Goal: Transaction & Acquisition: Purchase product/service

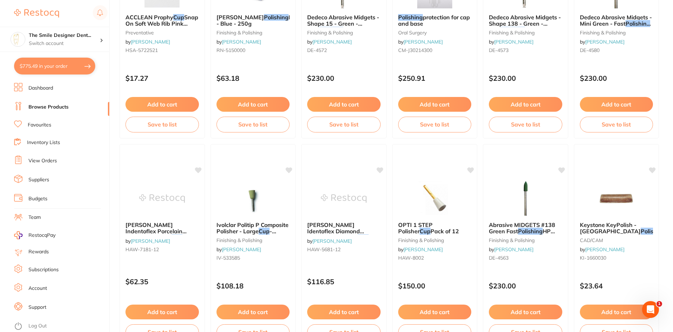
scroll to position [17, 0]
click at [63, 108] on link "Browse Products" at bounding box center [48, 107] width 40 height 7
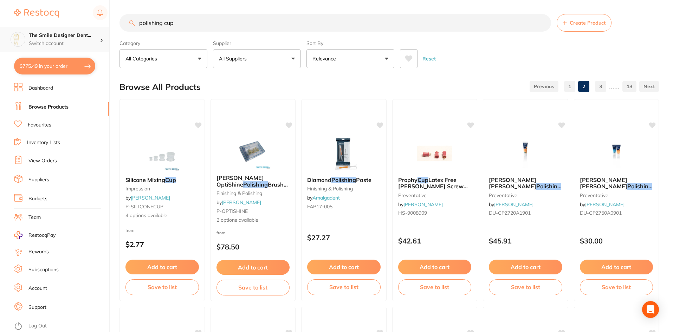
drag, startPoint x: 134, startPoint y: 21, endPoint x: 101, endPoint y: 31, distance: 34.2
click at [95, 24] on div "$775.49 The Smile Designer Dent... Switch account The Smile Designer Dental Stu…" at bounding box center [336, 166] width 673 height 332
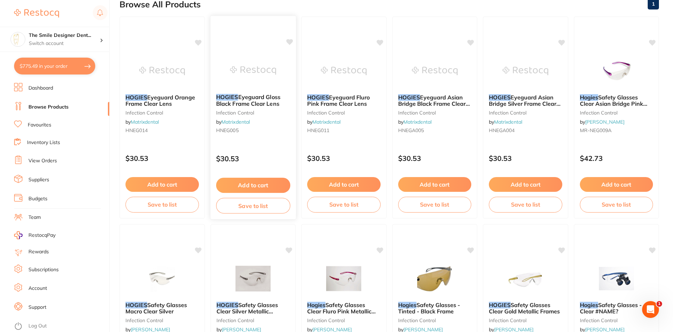
scroll to position [70, 0]
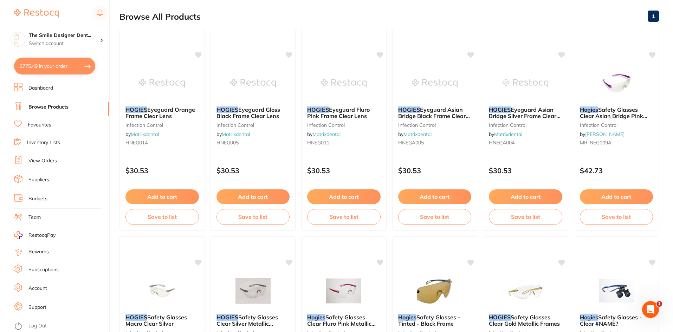
click at [62, 107] on link "Browse Products" at bounding box center [48, 107] width 40 height 7
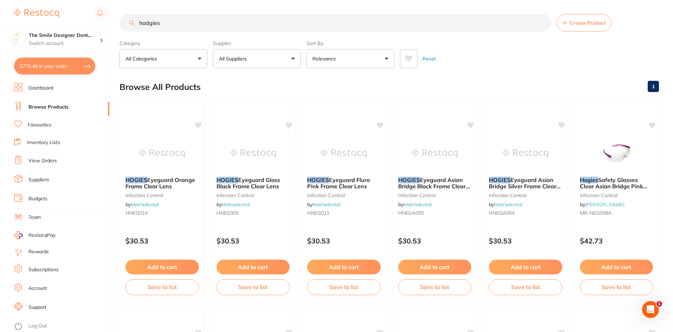
drag, startPoint x: 189, startPoint y: 22, endPoint x: 113, endPoint y: 21, distance: 75.6
click at [113, 21] on div "$775.49 The Smile Designer Dent... Switch account The Smile Designer Dental Stu…" at bounding box center [336, 166] width 673 height 332
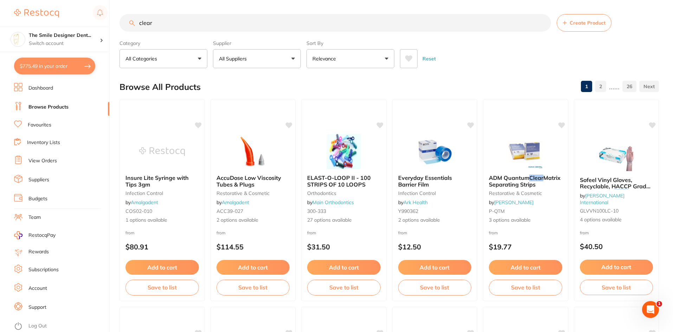
drag, startPoint x: 160, startPoint y: 20, endPoint x: 135, endPoint y: 18, distance: 24.4
click at [135, 18] on input "clear" at bounding box center [336, 23] width 432 height 18
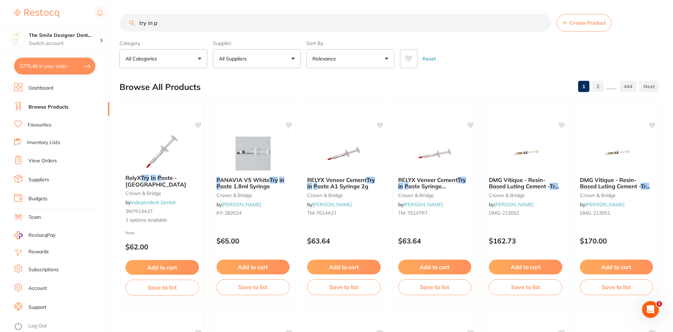
drag, startPoint x: 167, startPoint y: 20, endPoint x: 27, endPoint y: 13, distance: 140.1
click at [26, 10] on div "$775.49 The Smile Designer Dent... Switch account The Smile Designer Dental Stu…" at bounding box center [336, 166] width 673 height 332
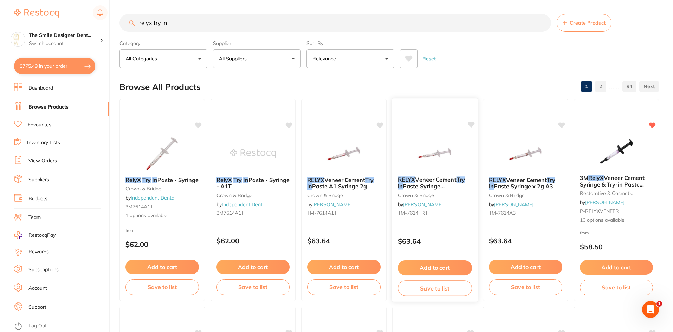
type input "relyx try in"
click at [435, 182] on span "Veneer Cement" at bounding box center [435, 179] width 41 height 7
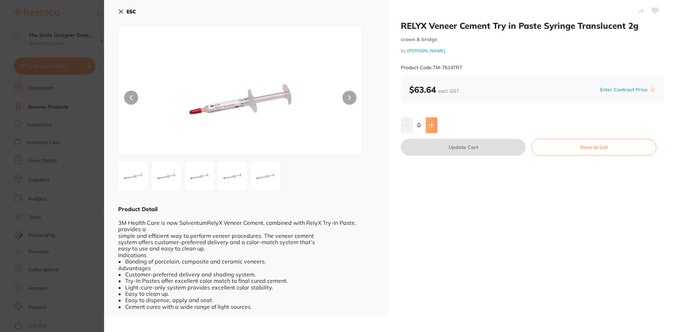
click at [433, 124] on icon at bounding box center [432, 125] width 6 height 6
type input "1"
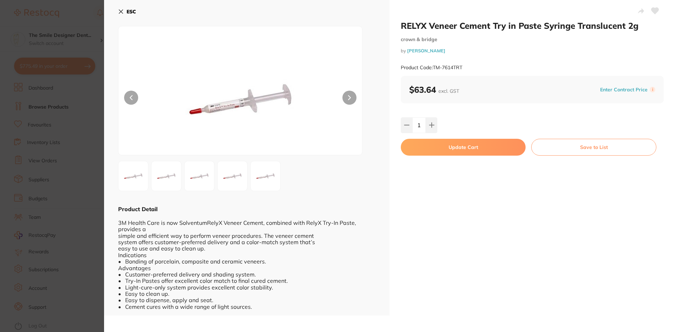
click at [458, 149] on button "Update Cart" at bounding box center [463, 147] width 125 height 17
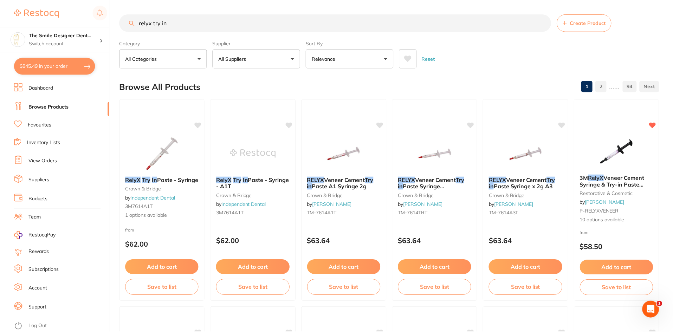
scroll to position [2, 0]
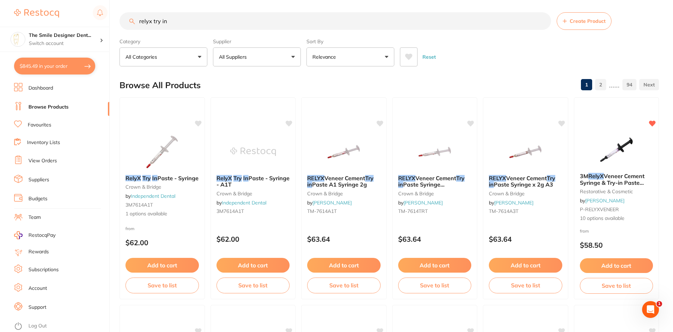
click at [74, 64] on button "$845.49 in your order" at bounding box center [54, 66] width 81 height 17
checkbox input "true"
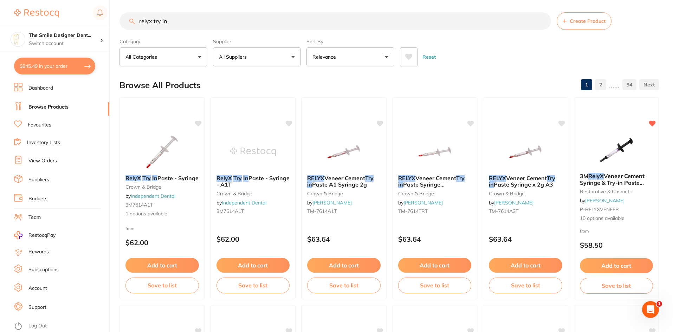
checkbox input "true"
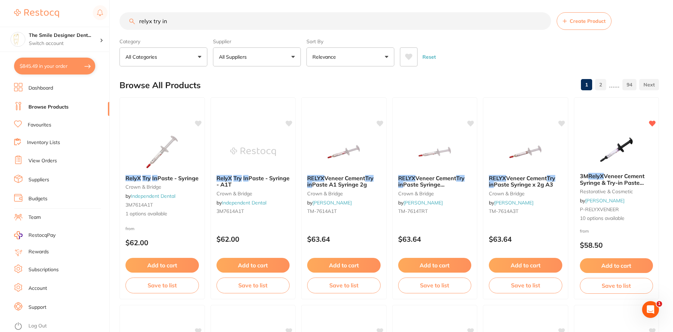
checkbox input "true"
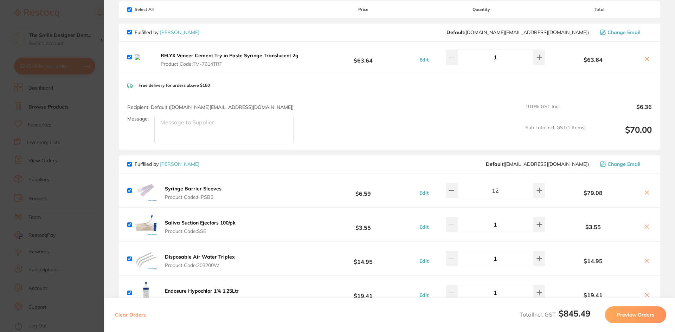
scroll to position [0, 0]
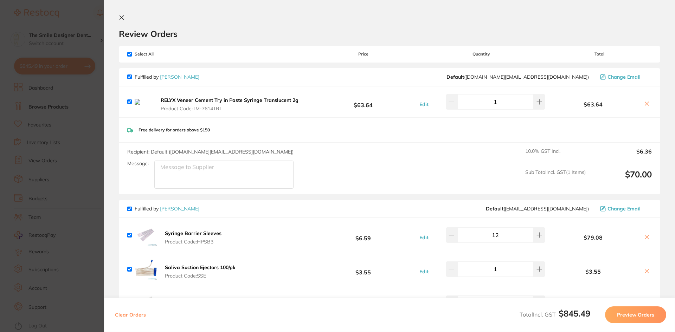
click at [85, 159] on section "Update RRP Set your pre negotiated price for this item. Item Agreed RRP (excl. …" at bounding box center [337, 166] width 675 height 332
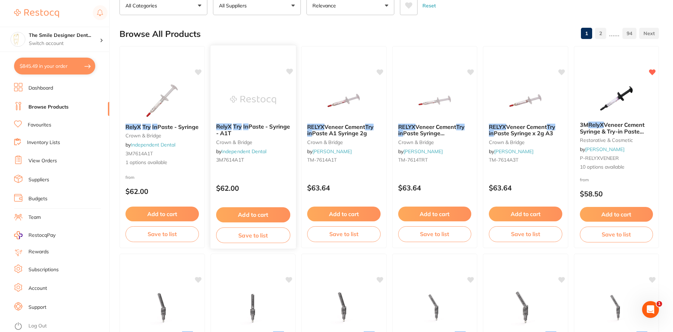
scroll to position [37, 0]
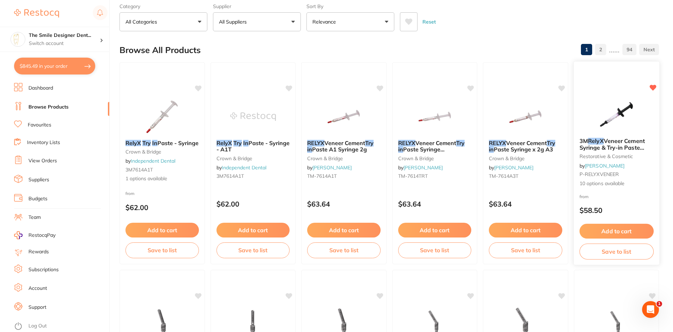
click at [637, 140] on span "Veneer Cement Syringe & Try-in Paste Syringe" at bounding box center [612, 148] width 65 height 20
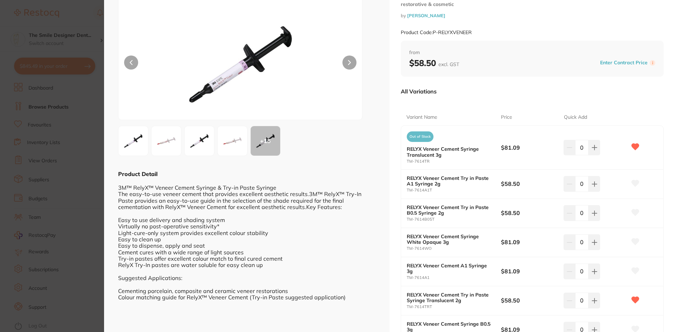
scroll to position [70, 0]
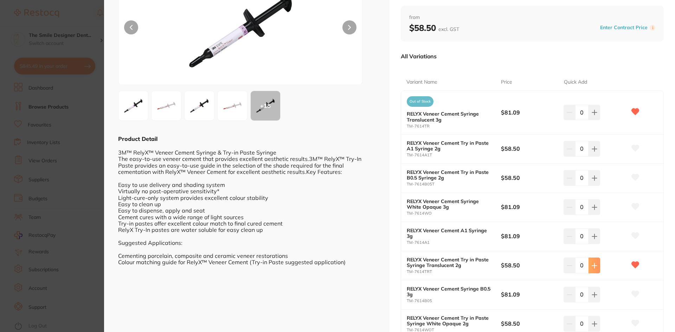
click at [599, 264] on button at bounding box center [595, 265] width 12 height 15
type input "1"
click at [30, 185] on section "3M RelyX Veneer Cement Syringe & Try-in Paste Syringe restorative & cosmetic by…" at bounding box center [337, 166] width 675 height 332
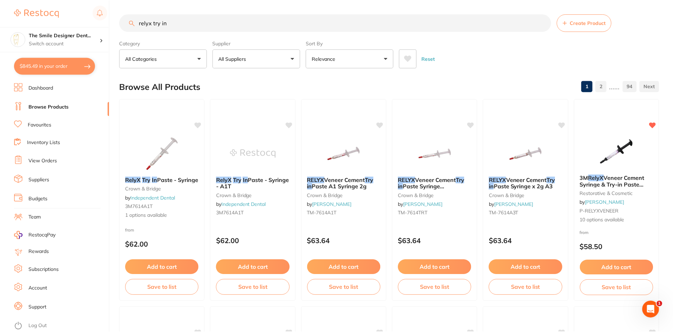
scroll to position [37, 0]
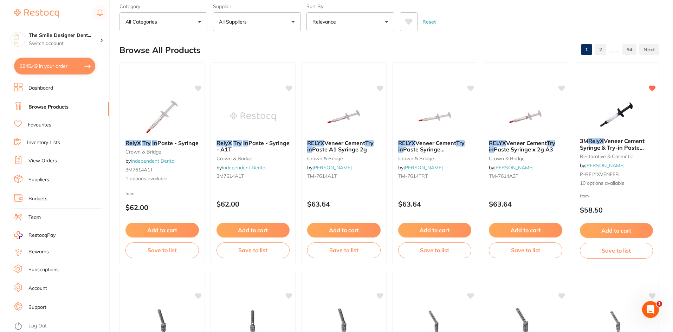
click at [57, 63] on button "$845.49 in your order" at bounding box center [54, 66] width 81 height 17
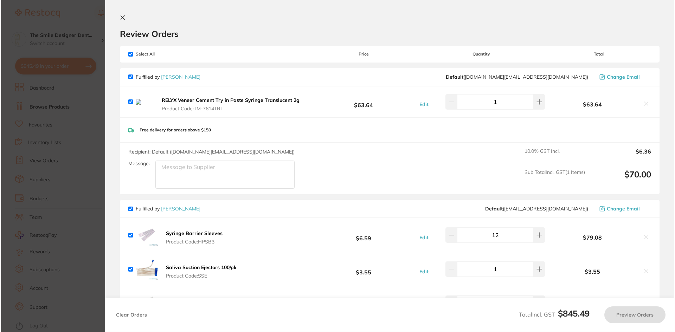
scroll to position [0, 0]
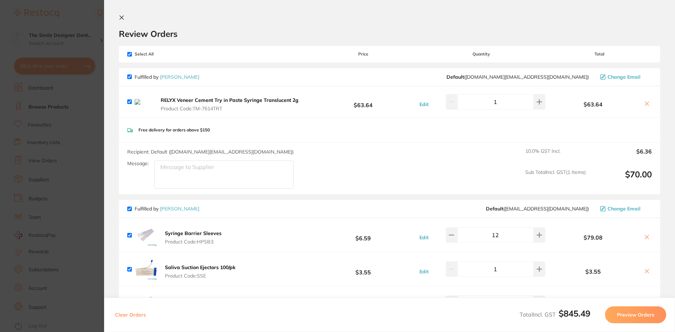
click at [646, 104] on icon at bounding box center [647, 104] width 6 height 6
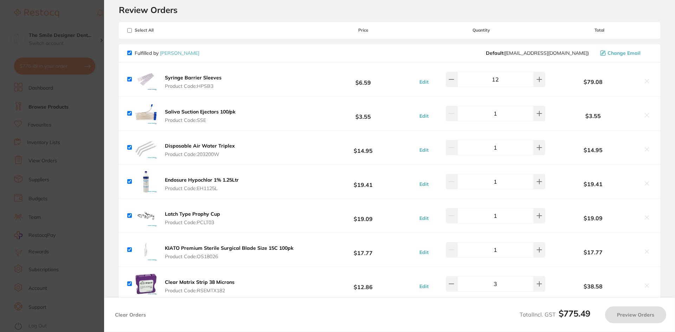
checkbox input "true"
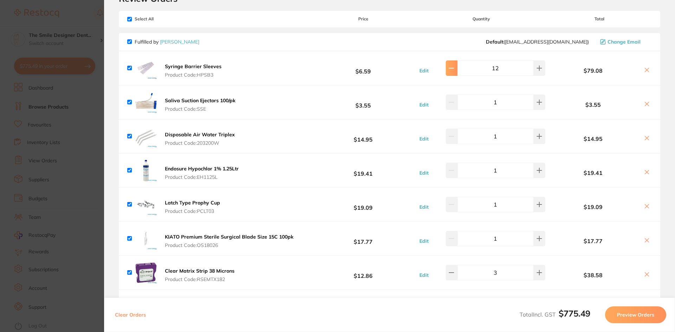
click at [452, 71] on icon at bounding box center [452, 68] width 6 height 6
type input "9"
click at [455, 207] on button at bounding box center [452, 204] width 12 height 15
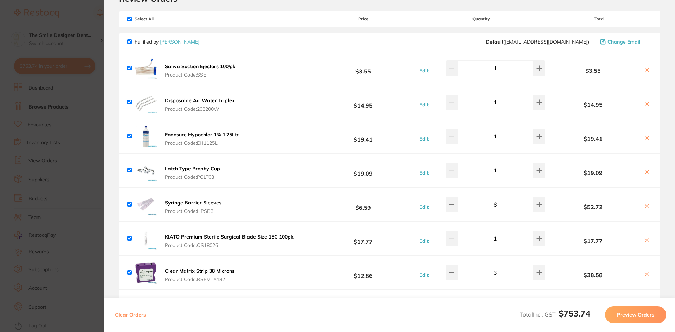
type input "8"
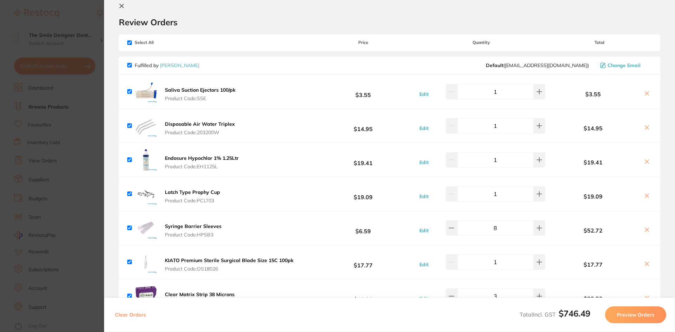
scroll to position [0, 0]
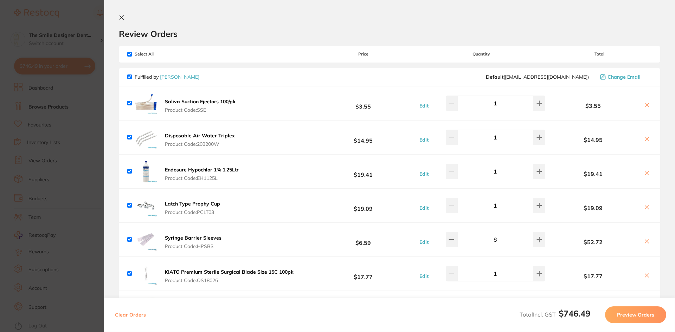
click at [66, 127] on section "Update RRP Set your pre negotiated price for this item. Item Agreed RRP (excl. …" at bounding box center [337, 166] width 675 height 332
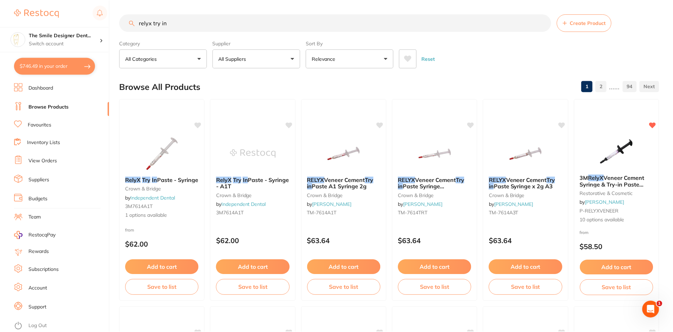
scroll to position [37, 0]
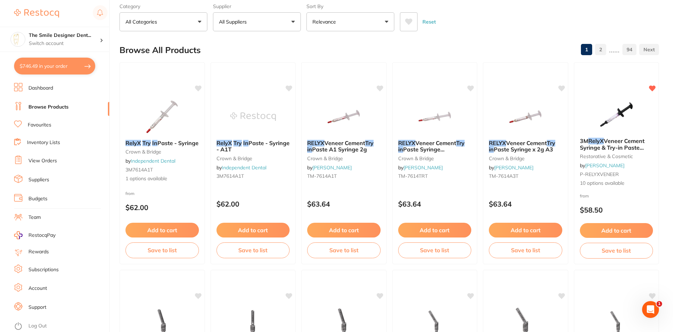
click at [63, 109] on link "Browse Products" at bounding box center [48, 107] width 40 height 7
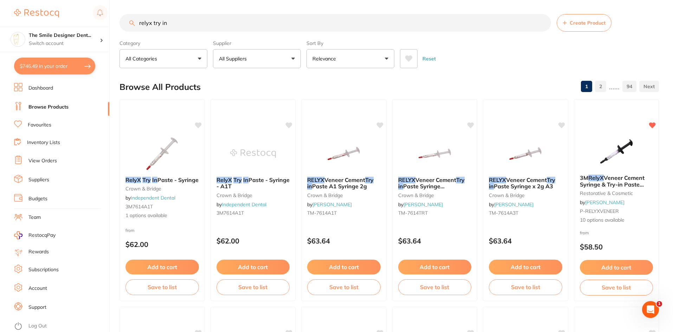
drag, startPoint x: 182, startPoint y: 26, endPoint x: 86, endPoint y: 25, distance: 96.0
click at [86, 25] on div "$746.49 The Smile Designer Dent... Switch account The Smile Designer Dental Stu…" at bounding box center [336, 166] width 673 height 332
type input "chewie"
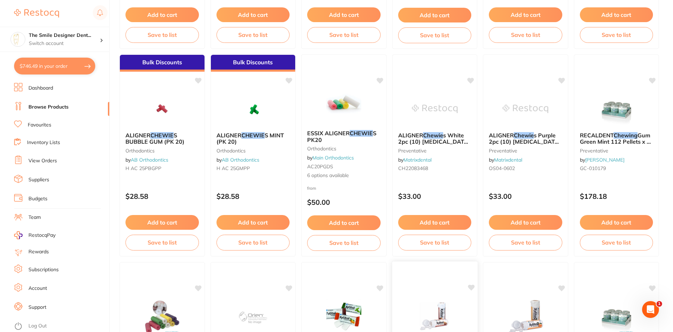
scroll to position [281, 0]
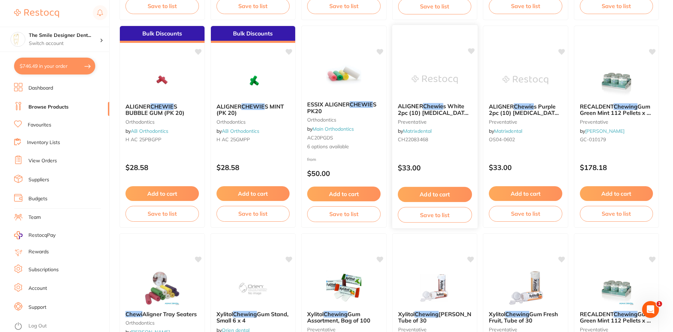
click at [433, 140] on small "CH22083468" at bounding box center [435, 140] width 74 height 6
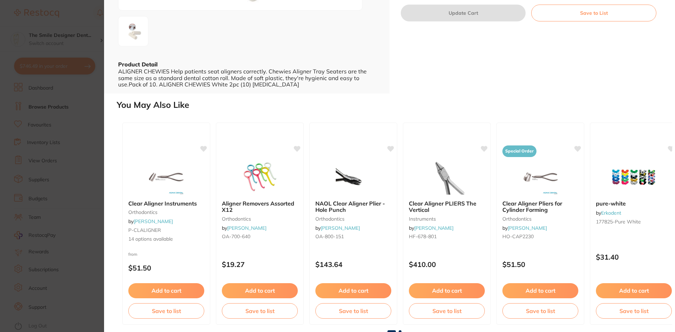
scroll to position [146, 0]
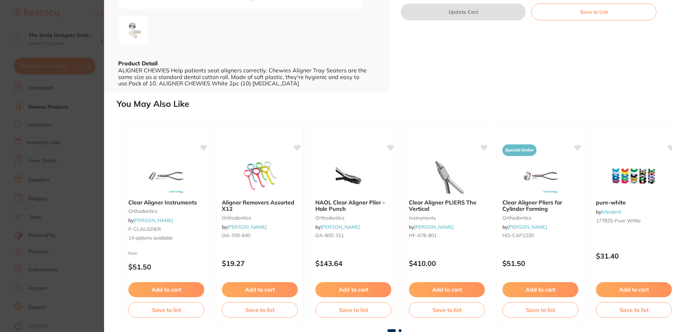
drag, startPoint x: 256, startPoint y: 204, endPoint x: 64, endPoint y: 171, distance: 194.6
click at [64, 170] on section "ALIGNER Chewies White 2pc (10) INVISALIGN - Unscented preventative by Matrixden…" at bounding box center [337, 166] width 675 height 332
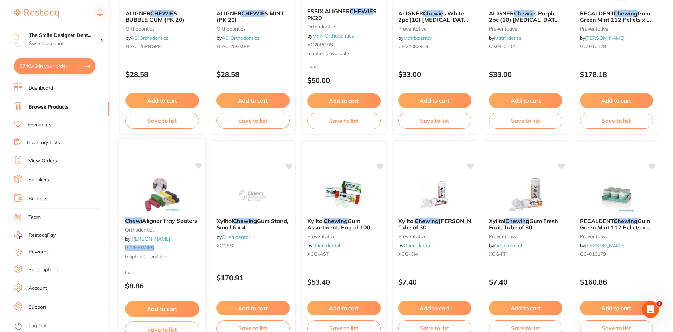
scroll to position [387, 0]
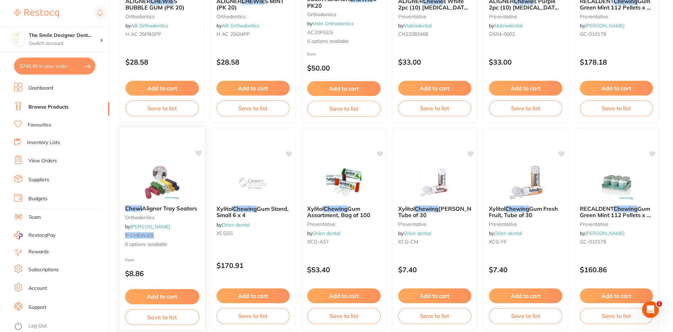
click at [158, 168] on img at bounding box center [162, 182] width 46 height 36
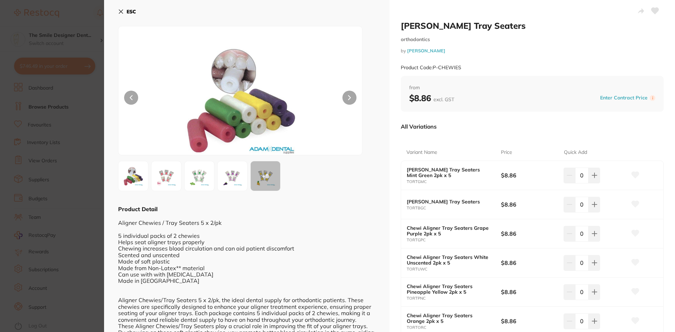
click at [167, 175] on img at bounding box center [166, 176] width 25 height 25
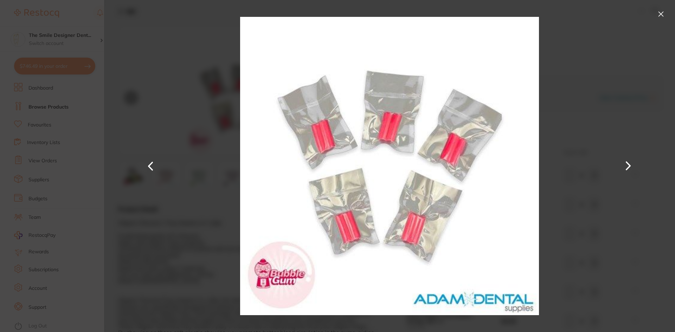
click at [47, 191] on section "Chewi Aligner Tray Seaters orthodontics by Adam Dental Product Code: P-CHEWIES …" at bounding box center [337, 166] width 675 height 332
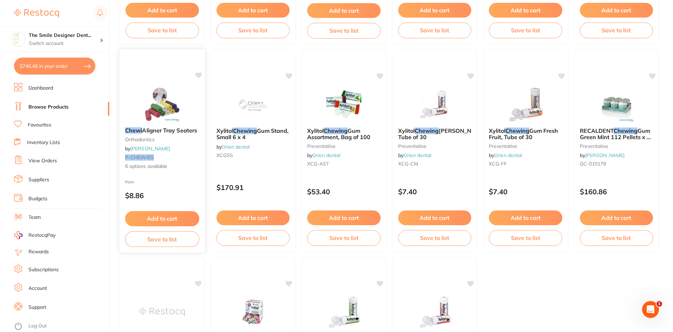
scroll to position [422, 0]
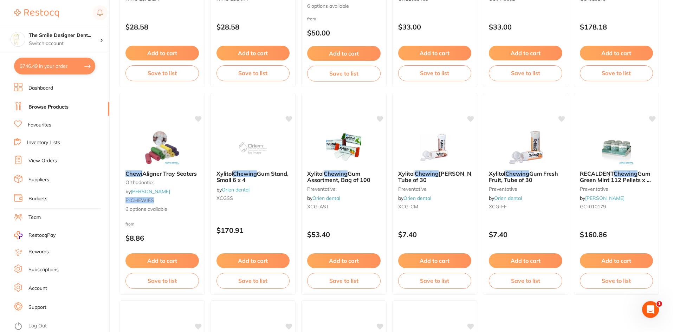
click at [181, 176] on span "Aligner Tray Seaters" at bounding box center [169, 173] width 55 height 7
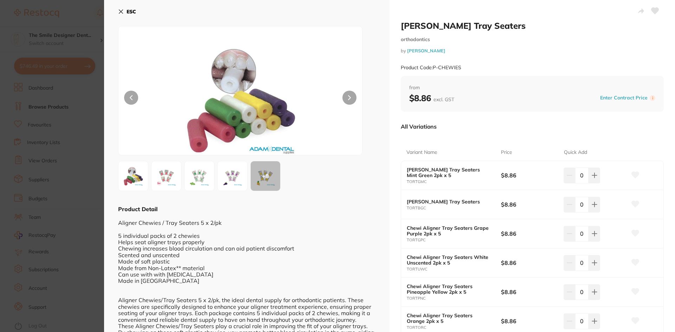
click at [118, 13] on div "ESC + 8 Product Detail Aligner Chewies / Tray Seaters 5 x 2/pk 5 individual pac…" at bounding box center [247, 222] width 286 height 445
click at [122, 12] on icon at bounding box center [121, 12] width 6 height 6
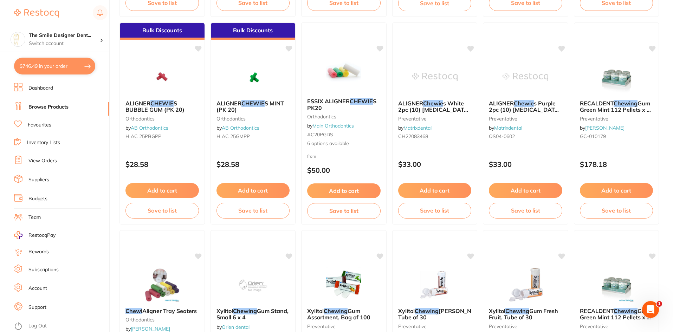
scroll to position [387, 0]
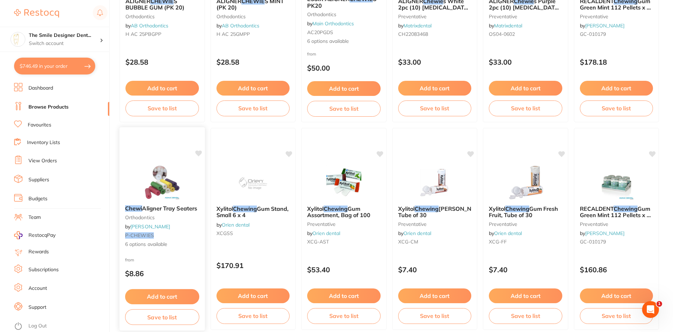
click at [154, 164] on img at bounding box center [162, 182] width 46 height 36
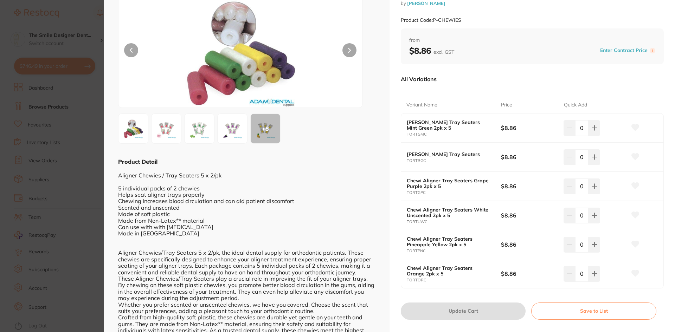
scroll to position [35, 0]
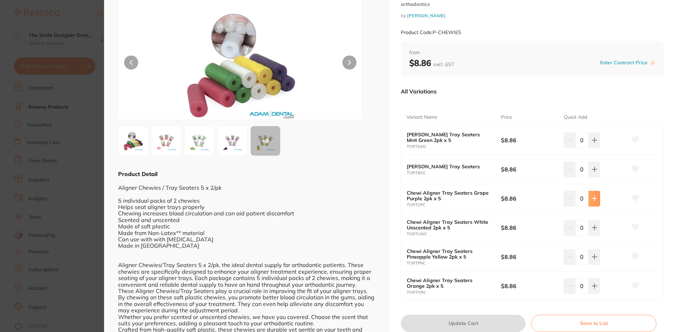
click at [598, 199] on button at bounding box center [595, 198] width 12 height 15
type input "2"
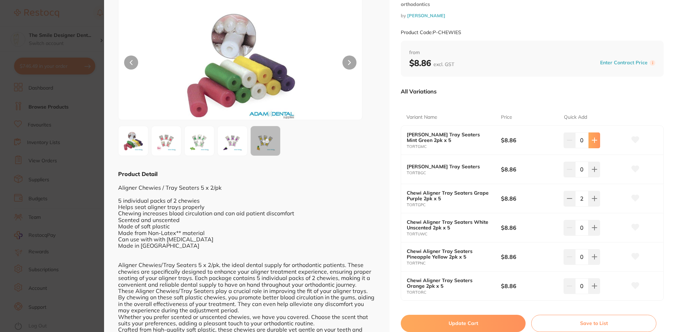
click at [593, 141] on icon at bounding box center [594, 140] width 5 height 5
type input "2"
click at [596, 256] on button at bounding box center [595, 256] width 12 height 15
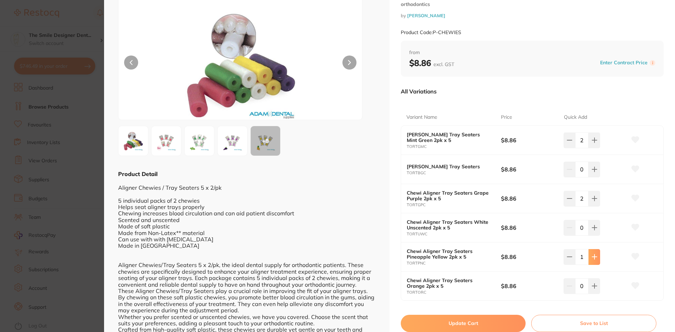
type input "2"
click at [598, 286] on button at bounding box center [595, 286] width 12 height 15
type input "2"
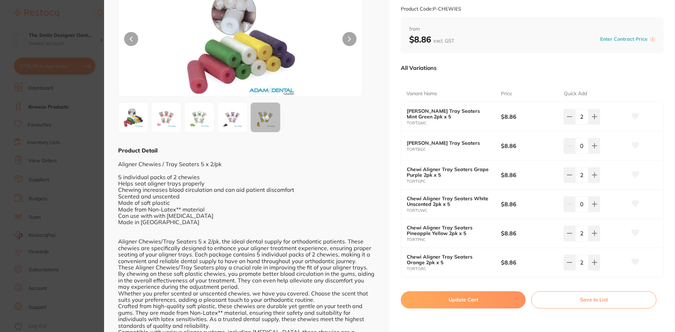
scroll to position [70, 0]
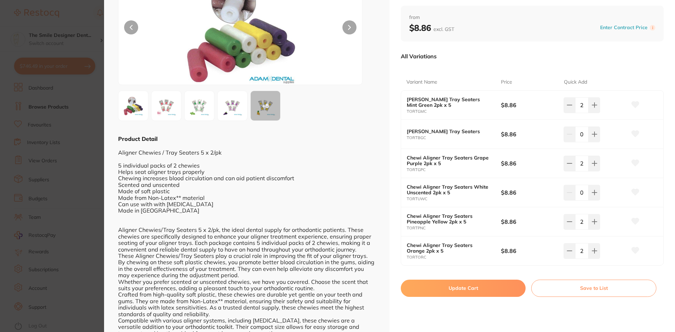
click at [498, 288] on button "Update Cart" at bounding box center [463, 288] width 125 height 17
checkbox input "false"
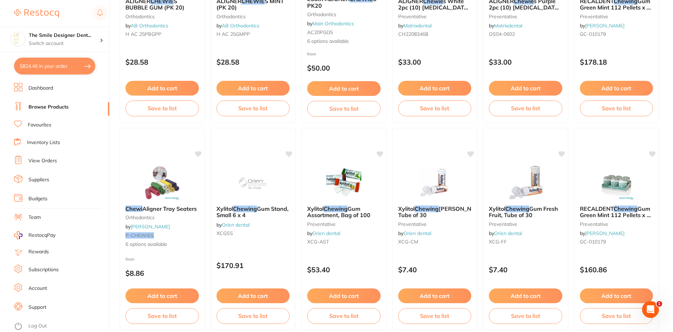
click at [71, 68] on button "$824.46 in your order" at bounding box center [54, 66] width 81 height 17
checkbox input "true"
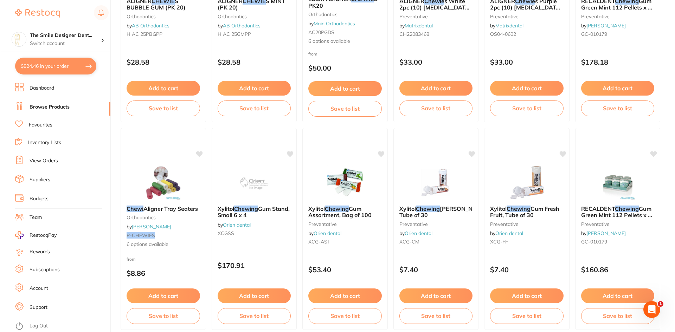
checkbox input "true"
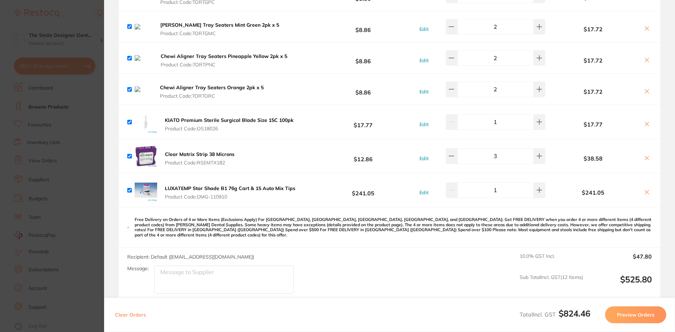
scroll to position [281, 0]
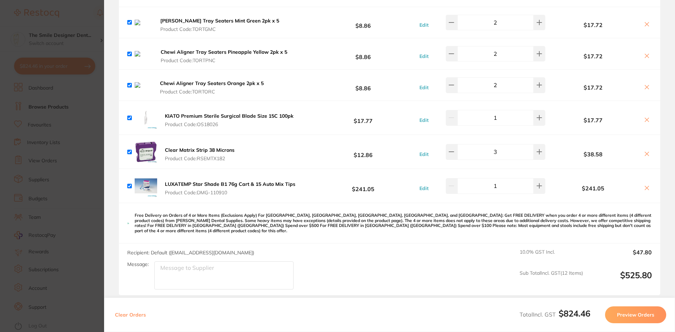
click at [86, 164] on section "Update RRP Set your pre negotiated price for this item. Item Agreed RRP (excl. …" at bounding box center [337, 166] width 675 height 332
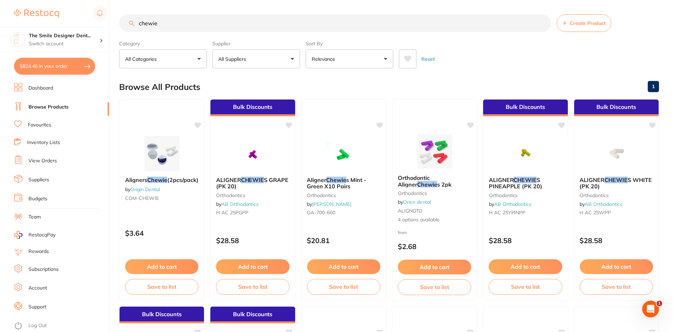
scroll to position [387, 0]
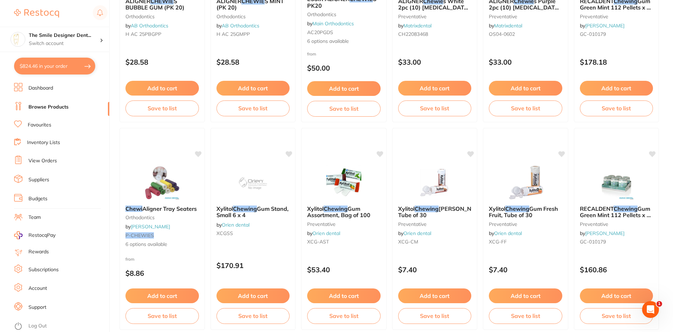
click at [52, 108] on link "Browse Products" at bounding box center [48, 107] width 40 height 7
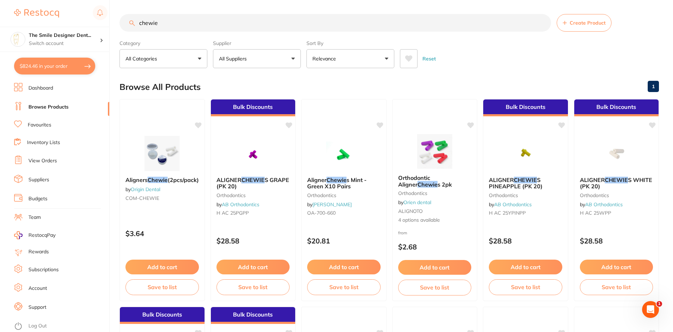
drag, startPoint x: 120, startPoint y: 23, endPoint x: 45, endPoint y: 23, distance: 74.9
click at [45, 23] on div "$824.46 The Smile Designer Dent... Switch account The Smile Designer Dental Stu…" at bounding box center [336, 166] width 673 height 332
type input "pro"
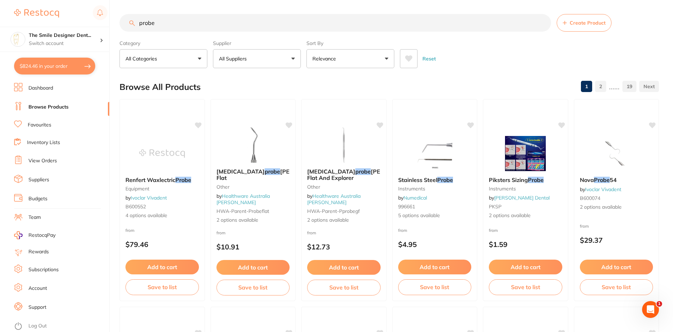
click at [287, 55] on button "All Suppliers" at bounding box center [257, 58] width 88 height 19
type input "ada"
click at [274, 124] on li "[PERSON_NAME]" at bounding box center [257, 120] width 82 height 20
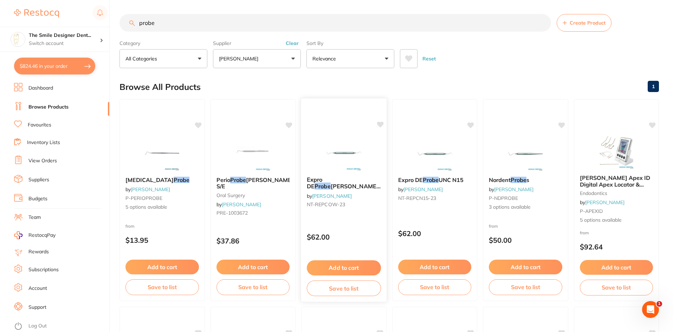
click at [351, 147] on img at bounding box center [344, 153] width 46 height 36
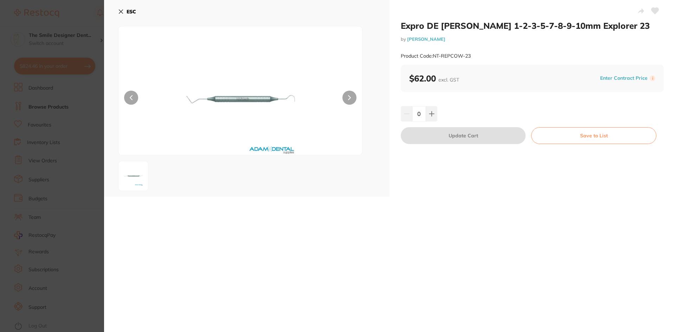
click at [87, 100] on section "Expro DE [PERSON_NAME] 1-2-3-5-7-8-9-10mm Explorer 23 by [PERSON_NAME] Product …" at bounding box center [337, 166] width 675 height 332
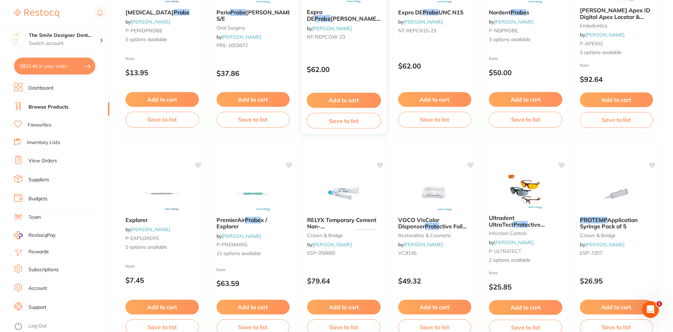
scroll to position [178, 0]
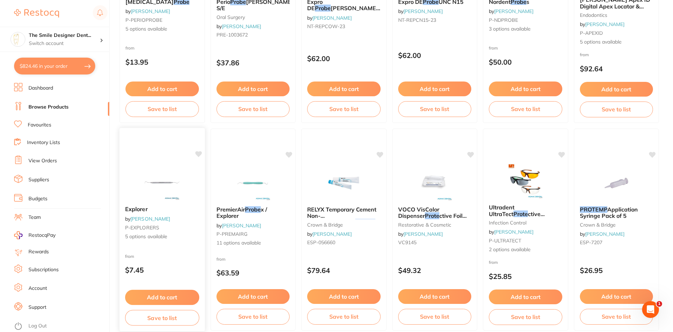
click at [173, 169] on img at bounding box center [162, 183] width 46 height 36
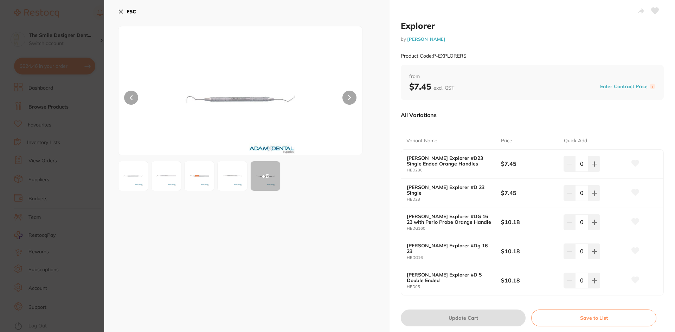
click at [228, 178] on img at bounding box center [232, 176] width 25 height 25
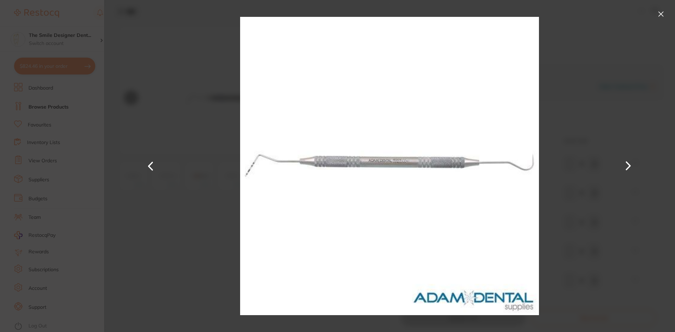
click at [50, 218] on section "Explorer by [PERSON_NAME] Product Code: P-EXPLORERS ESC + 6 Explorer by [PERSON…" at bounding box center [337, 166] width 675 height 332
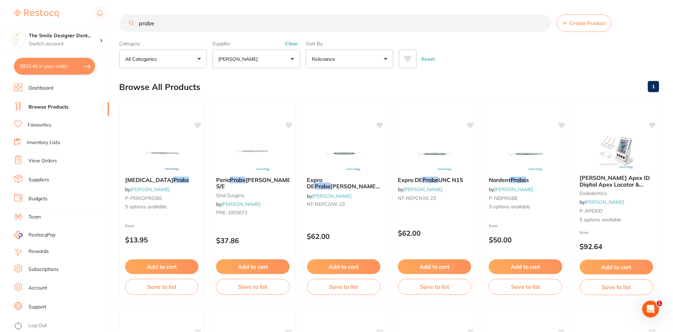
scroll to position [178, 0]
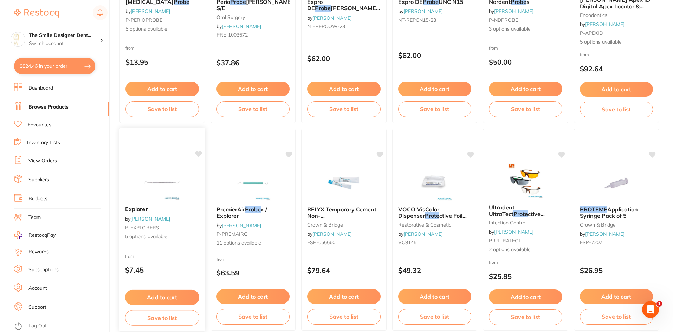
click at [177, 178] on img at bounding box center [162, 183] width 46 height 36
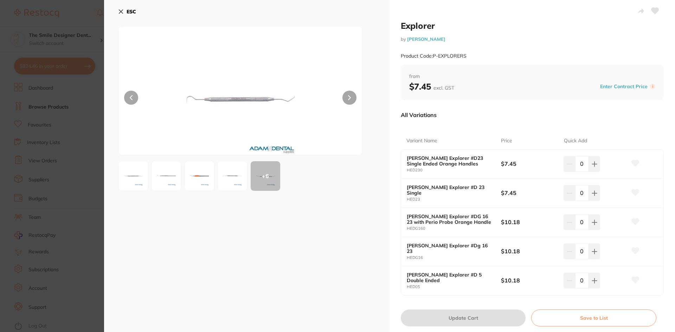
click at [238, 176] on img at bounding box center [232, 176] width 25 height 25
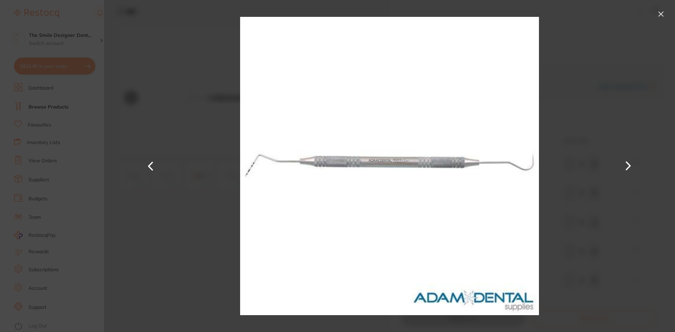
click at [22, 188] on section "Explorer by [PERSON_NAME] Product Code: P-EXPLORERS ESC + 6 Explorer by [PERSON…" at bounding box center [337, 166] width 675 height 332
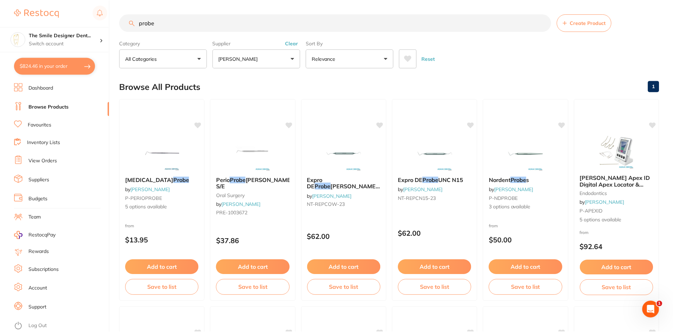
scroll to position [178, 0]
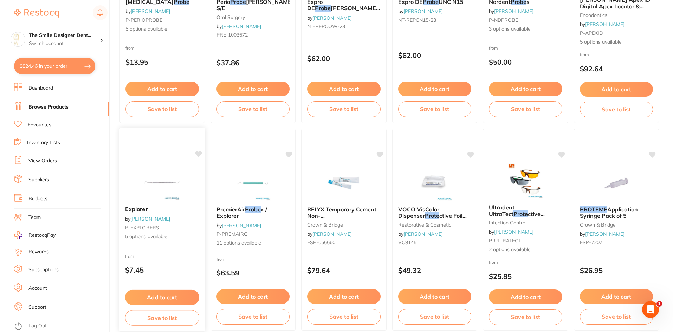
click at [168, 147] on div "Explorer by [PERSON_NAME] P-EXPLORERS 5 options available from $7.45 Add to car…" at bounding box center [162, 230] width 86 height 204
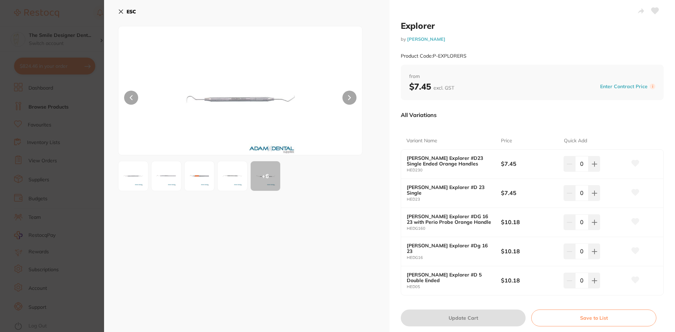
click at [144, 179] on img at bounding box center [133, 176] width 25 height 25
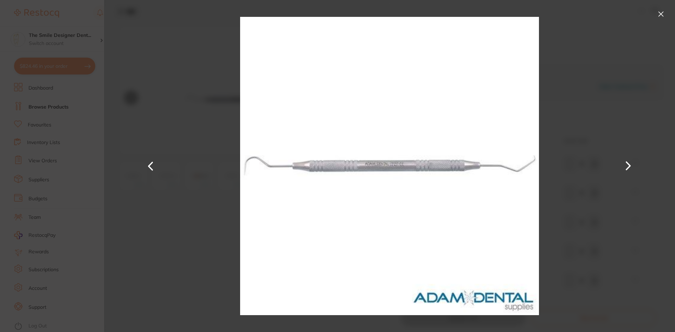
click at [622, 164] on button at bounding box center [628, 166] width 17 height 166
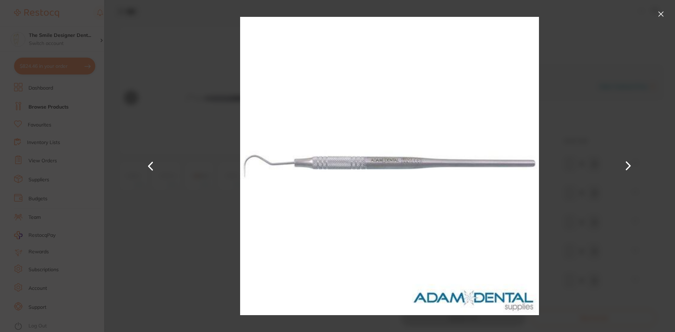
click at [622, 164] on button at bounding box center [628, 166] width 17 height 166
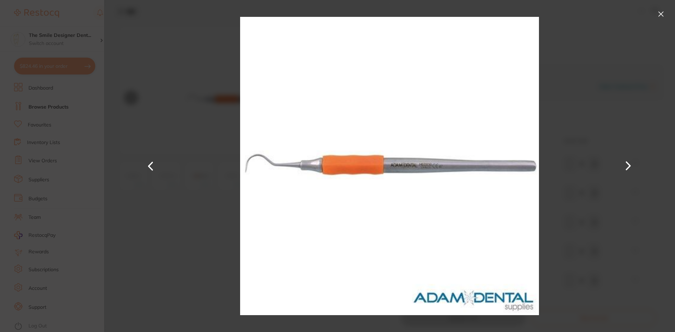
click at [622, 164] on button at bounding box center [628, 166] width 17 height 166
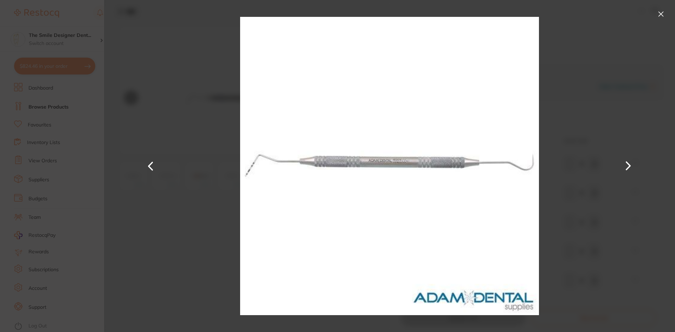
click at [622, 164] on button at bounding box center [628, 166] width 17 height 166
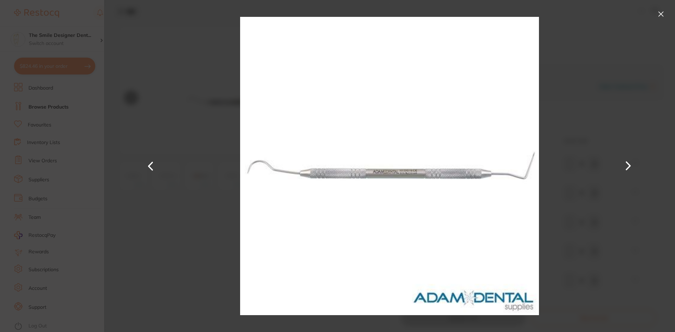
click at [163, 172] on div at bounding box center [389, 166] width 571 height 332
click at [155, 170] on button at bounding box center [150, 166] width 17 height 166
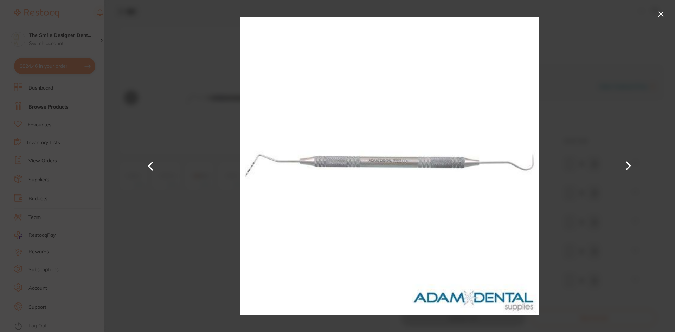
click at [638, 167] on div at bounding box center [389, 166] width 571 height 332
click at [623, 169] on button at bounding box center [628, 166] width 17 height 166
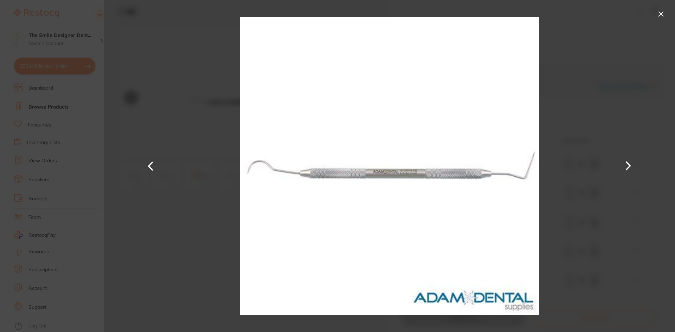
click at [660, 12] on button at bounding box center [661, 13] width 11 height 11
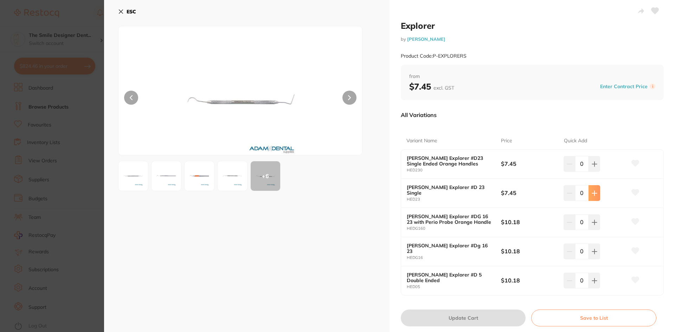
click at [589, 191] on button at bounding box center [595, 192] width 12 height 15
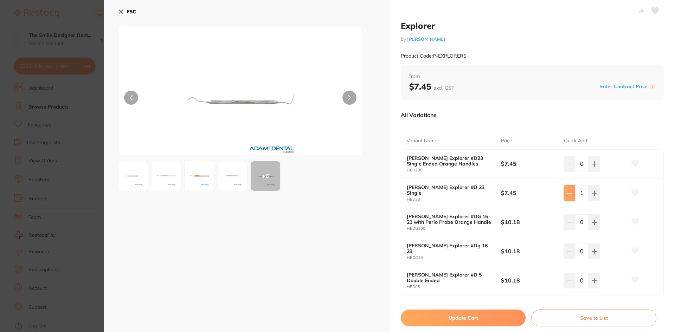
click at [570, 192] on icon at bounding box center [570, 194] width 6 height 6
type input "0"
click at [239, 64] on img at bounding box center [240, 99] width 146 height 111
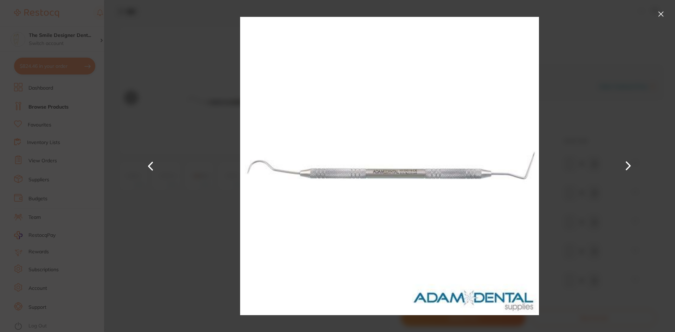
click at [659, 9] on button at bounding box center [661, 13] width 11 height 11
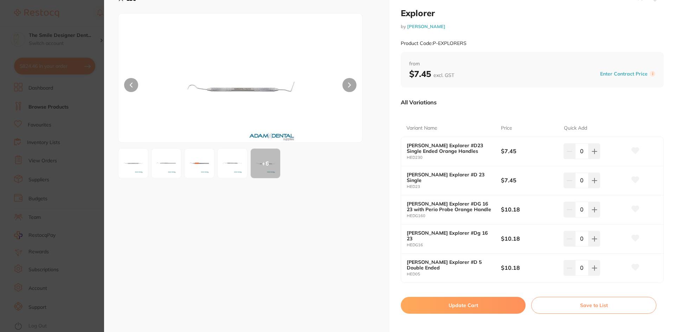
scroll to position [19, 0]
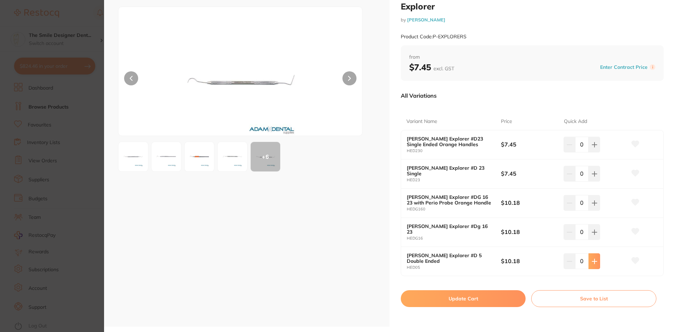
click at [592, 262] on icon at bounding box center [595, 262] width 6 height 6
type input "2"
click at [487, 298] on button "Update Cart" at bounding box center [463, 298] width 125 height 17
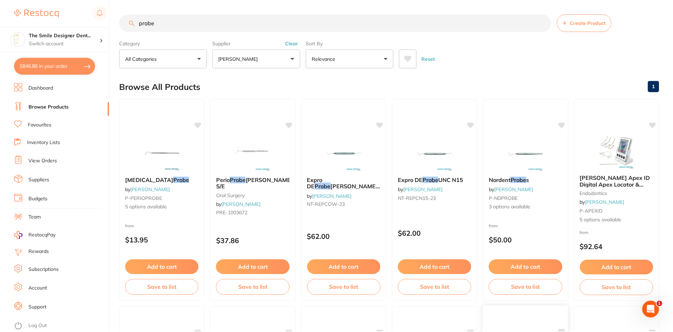
scroll to position [178, 0]
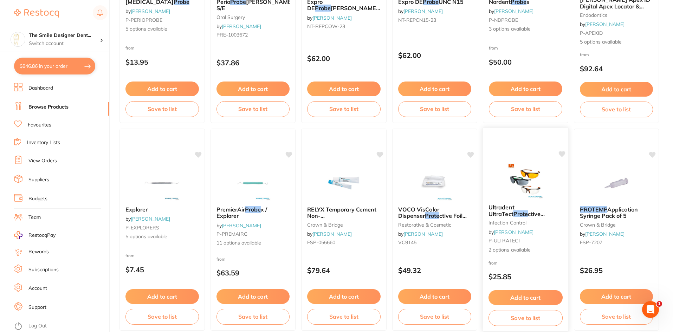
checkbox input "false"
click at [44, 69] on button "$846.86 in your order" at bounding box center [54, 66] width 81 height 17
checkbox input "true"
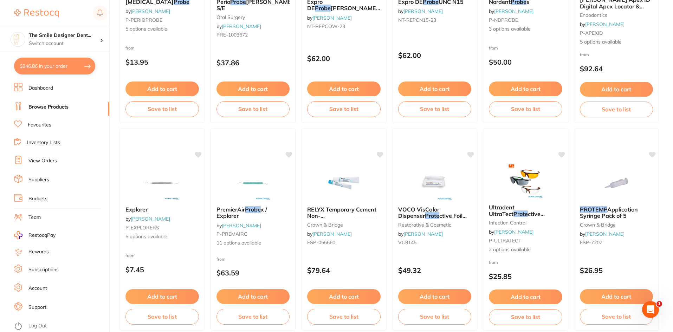
checkbox input "true"
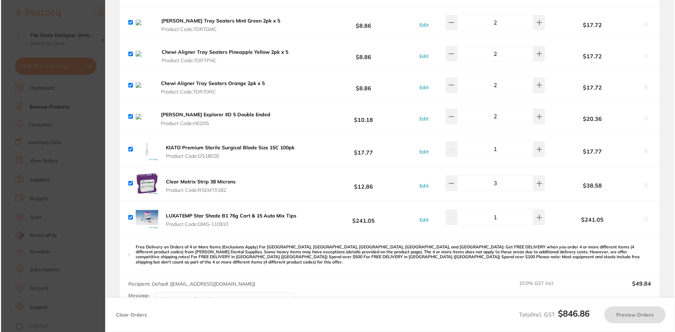
scroll to position [0, 0]
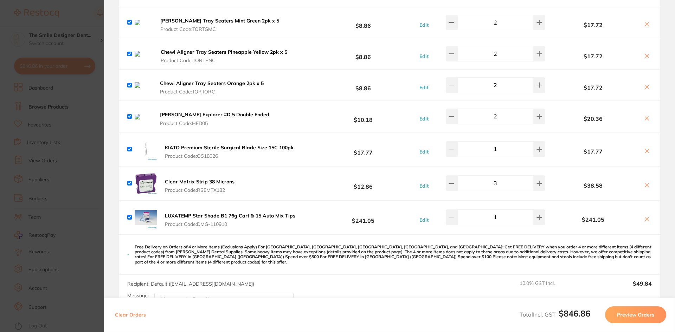
click at [149, 120] on img at bounding box center [144, 117] width 18 height 6
click at [187, 118] on b "[PERSON_NAME] Explorer #D 5 Double Ended" at bounding box center [214, 114] width 109 height 6
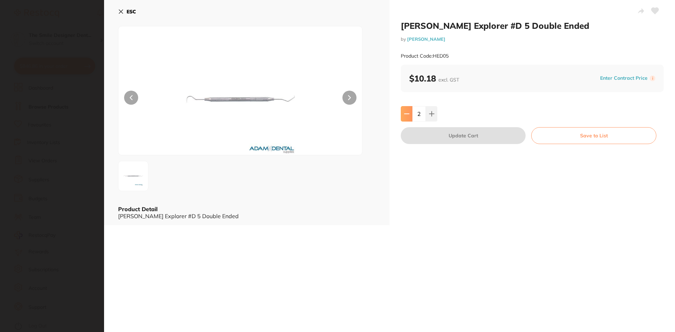
click at [409, 114] on button at bounding box center [407, 113] width 12 height 15
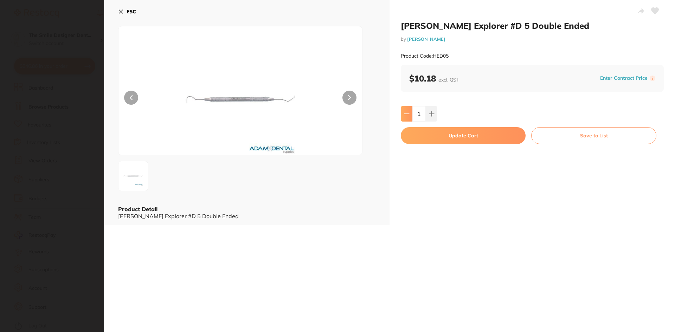
click at [409, 114] on button at bounding box center [407, 113] width 12 height 15
type input "0"
click at [471, 141] on button "Update Cart" at bounding box center [463, 135] width 125 height 17
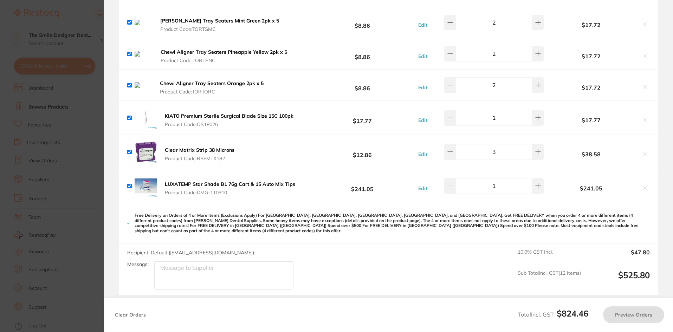
checkbox input "true"
click at [81, 135] on section "Update RRP Set your pre negotiated price for this item. Item Agreed RRP (excl. …" at bounding box center [336, 166] width 673 height 332
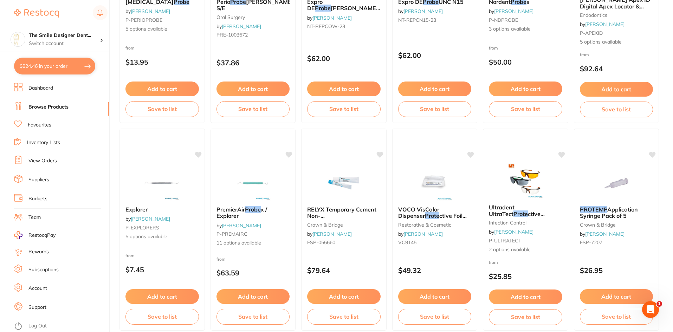
drag, startPoint x: 177, startPoint y: 179, endPoint x: 248, endPoint y: 153, distance: 75.0
click at [177, 179] on img at bounding box center [162, 183] width 46 height 35
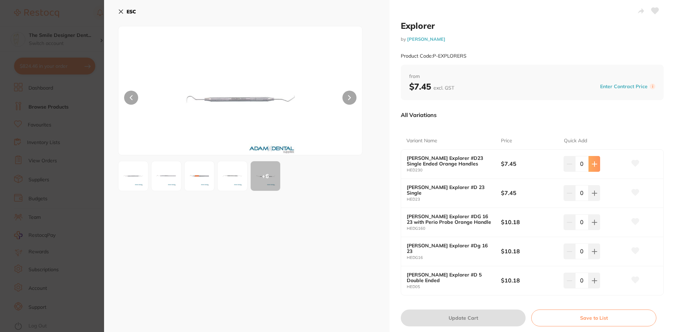
click at [598, 167] on button at bounding box center [595, 163] width 12 height 15
type input "1"
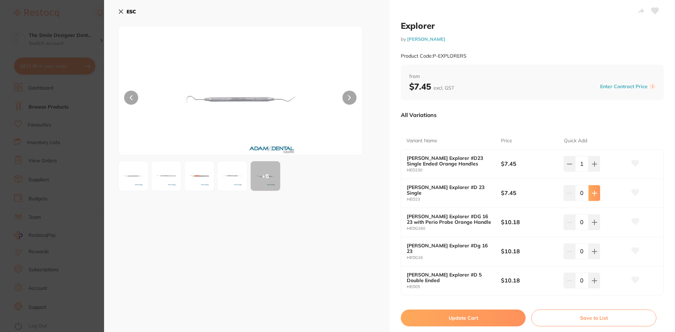
click at [596, 193] on icon at bounding box center [594, 193] width 5 height 5
type input "1"
click at [592, 221] on icon at bounding box center [595, 223] width 6 height 6
type input "1"
click at [589, 249] on button at bounding box center [595, 251] width 12 height 15
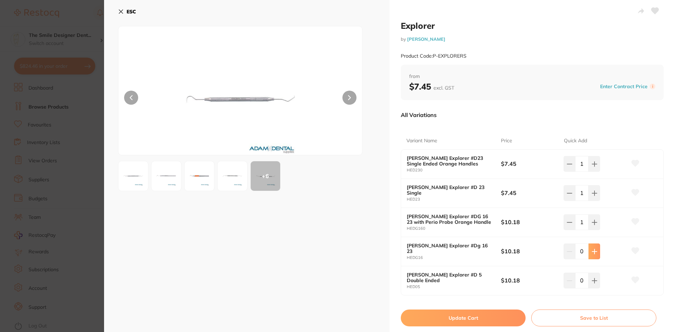
type input "1"
click at [589, 290] on div "[PERSON_NAME] Explorer #D 5 Double Ended HED05 $10.18 0" at bounding box center [532, 281] width 262 height 29
click at [593, 285] on button at bounding box center [595, 280] width 12 height 15
type input "1"
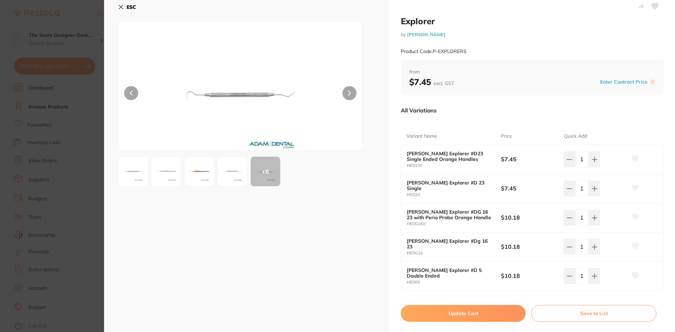
scroll to position [19, 0]
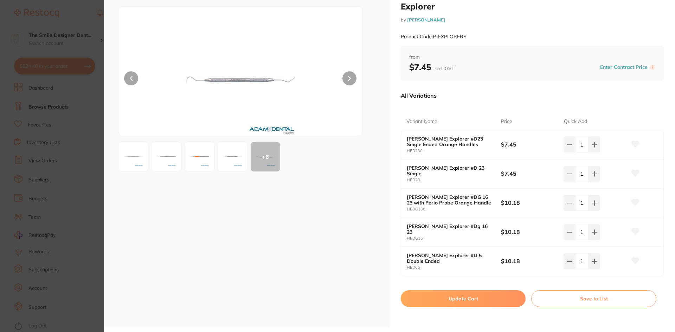
drag, startPoint x: 477, startPoint y: 295, endPoint x: 133, endPoint y: 137, distance: 378.1
click at [477, 295] on button "Update Cart" at bounding box center [463, 298] width 125 height 17
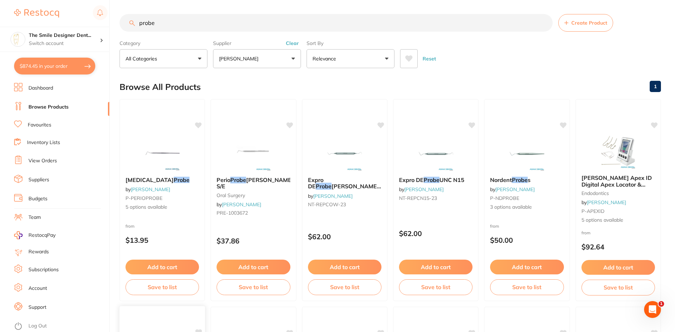
checkbox input "false"
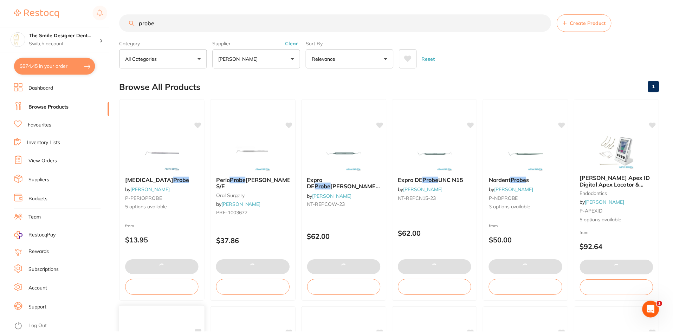
scroll to position [178, 0]
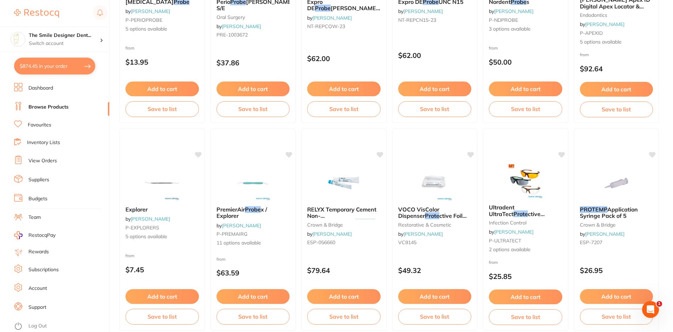
click at [61, 62] on button "$874.45 in your order" at bounding box center [54, 66] width 81 height 17
checkbox input "true"
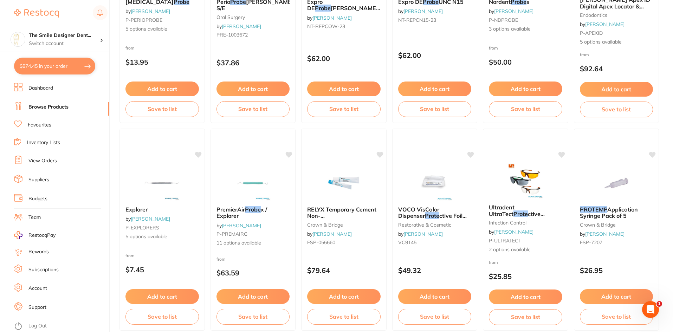
checkbox input "true"
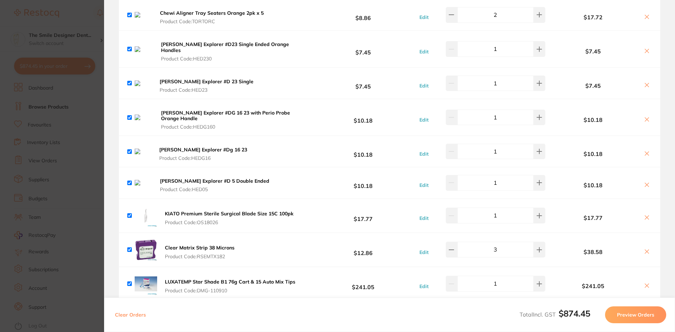
scroll to position [387, 0]
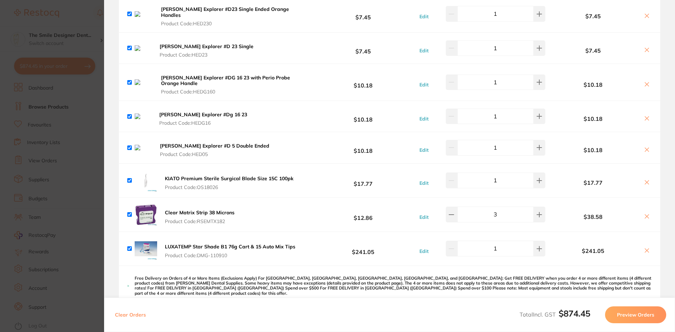
click at [647, 53] on icon at bounding box center [647, 50] width 6 height 6
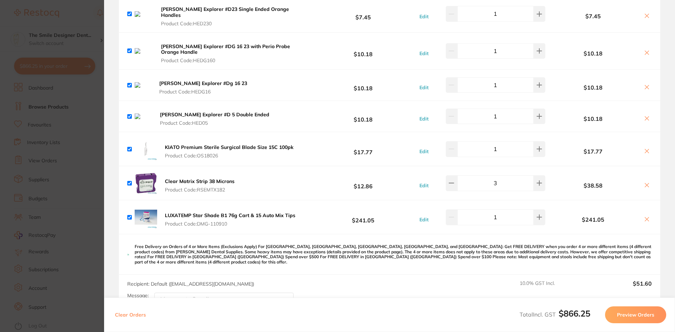
click at [646, 18] on icon at bounding box center [647, 16] width 4 height 4
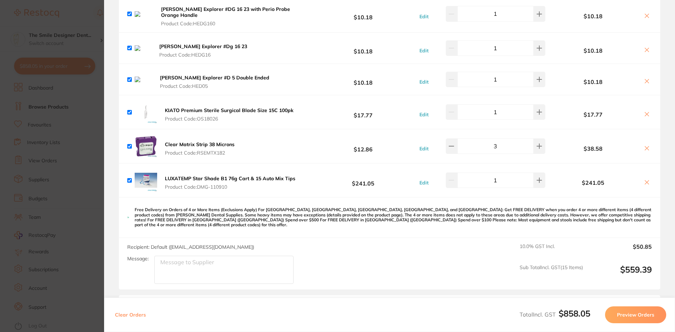
click at [148, 82] on img at bounding box center [144, 80] width 18 height 6
click at [193, 50] on b "[PERSON_NAME] Explorer #Dg 16 23" at bounding box center [203, 46] width 88 height 6
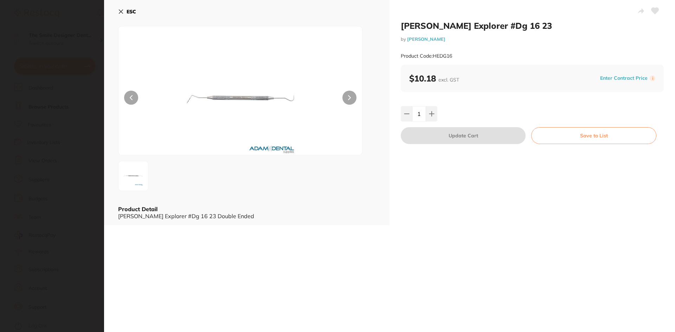
scroll to position [0, 0]
click at [0, 88] on section "[PERSON_NAME] Explorer #Dg 16 23 by [PERSON_NAME] Product Code: HEDG16 ESC Prod…" at bounding box center [337, 166] width 675 height 332
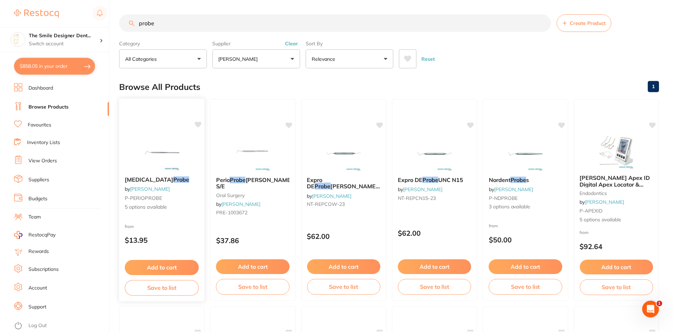
scroll to position [178, 0]
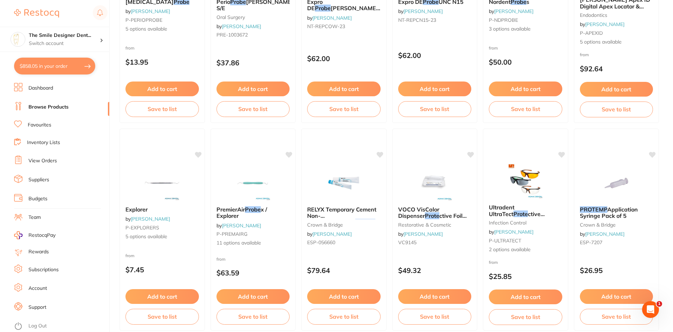
click at [70, 64] on button "$858.05 in your order" at bounding box center [54, 66] width 81 height 17
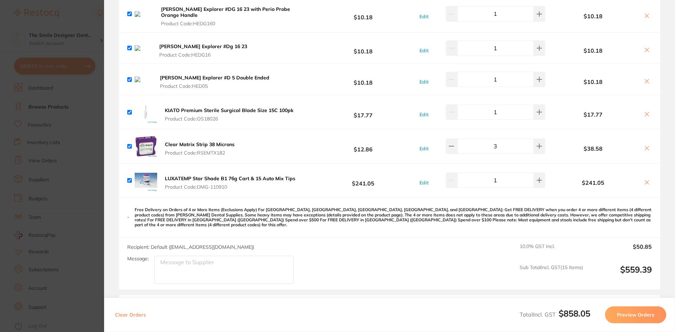
scroll to position [352, 0]
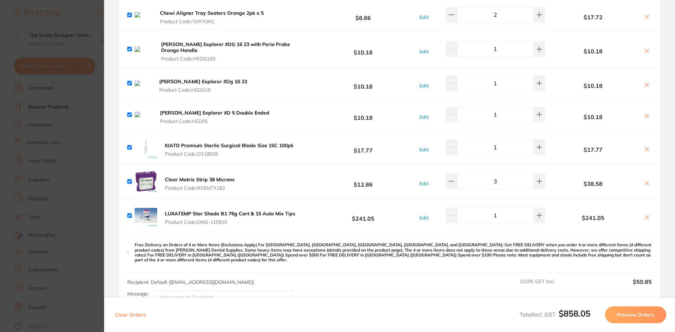
click at [649, 55] on button at bounding box center [647, 51] width 10 height 7
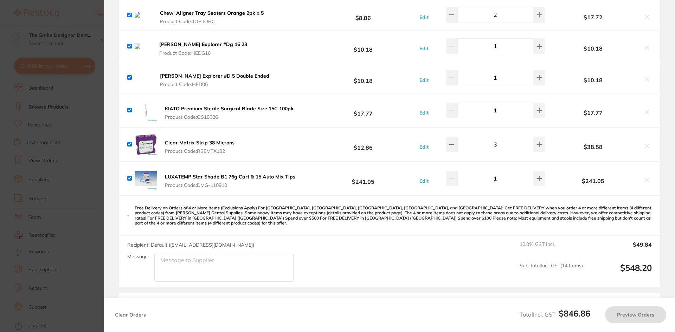
checkbox input "true"
click at [145, 81] on img at bounding box center [144, 78] width 18 height 6
click at [176, 79] on b "[PERSON_NAME] Explorer #D 5 Double Ended" at bounding box center [214, 76] width 109 height 6
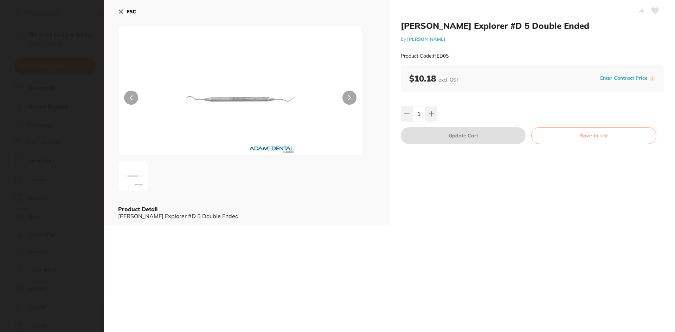
scroll to position [0, 0]
click at [406, 120] on button at bounding box center [407, 113] width 12 height 15
type input "0"
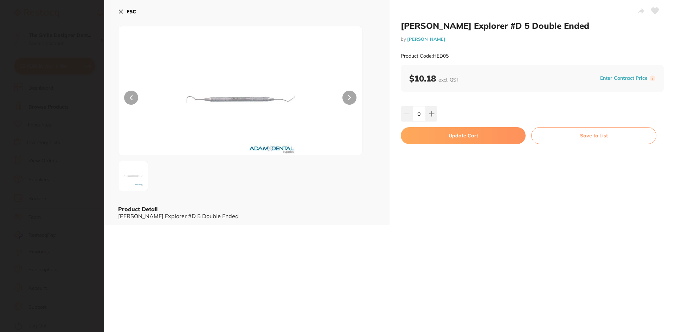
click at [446, 136] on button "Update Cart" at bounding box center [463, 135] width 125 height 17
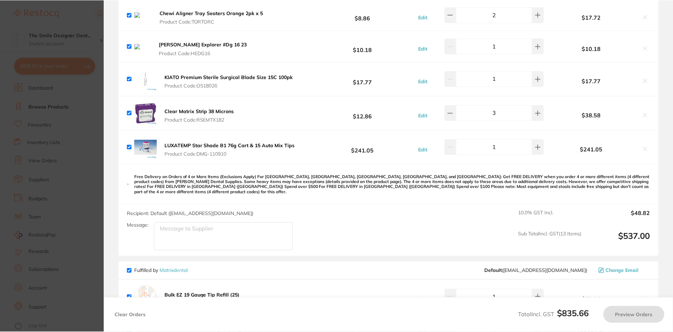
scroll to position [178, 0]
checkbox input "true"
click at [195, 47] on b "[PERSON_NAME] Explorer #Dg 16 23" at bounding box center [203, 44] width 88 height 6
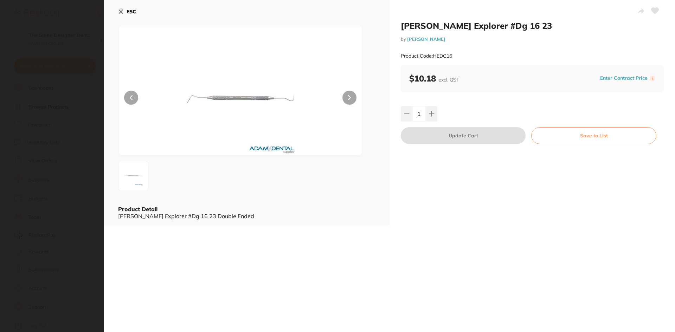
scroll to position [0, 0]
click at [55, 83] on section "[PERSON_NAME] Explorer #Dg 16 23 by [PERSON_NAME] Product Code: HEDG16 ESC Prod…" at bounding box center [337, 166] width 675 height 332
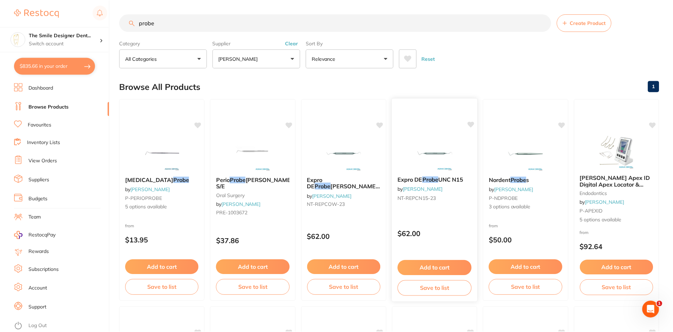
scroll to position [178, 0]
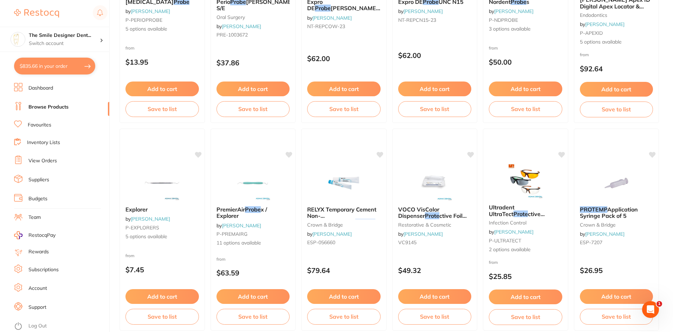
click at [51, 63] on button "$835.66 in your order" at bounding box center [54, 66] width 81 height 17
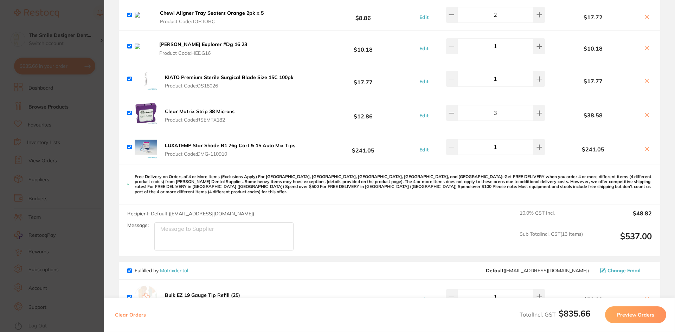
scroll to position [317, 0]
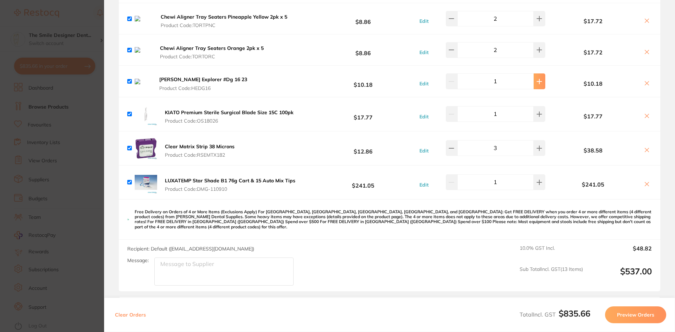
click at [542, 89] on button at bounding box center [540, 81] width 12 height 15
type input "2"
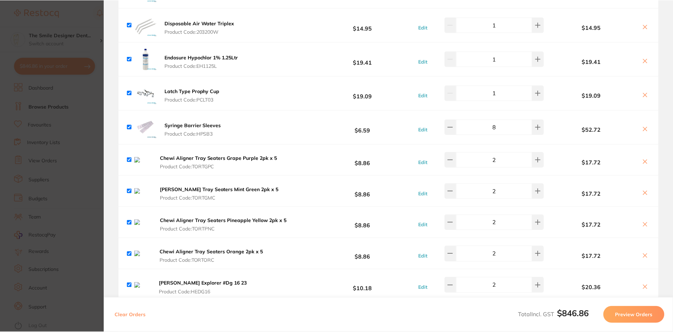
scroll to position [106, 0]
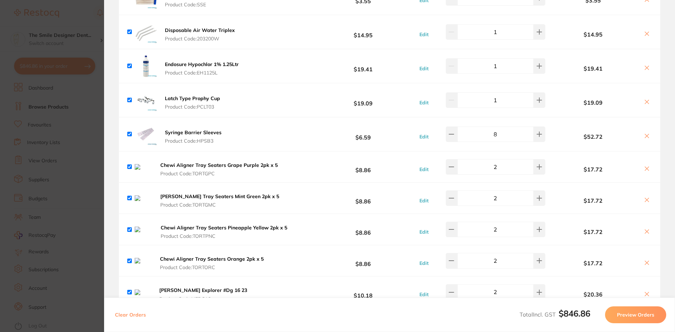
click at [85, 155] on section "Update RRP Set your pre negotiated price for this item. Item Agreed RRP (excl. …" at bounding box center [337, 166] width 675 height 332
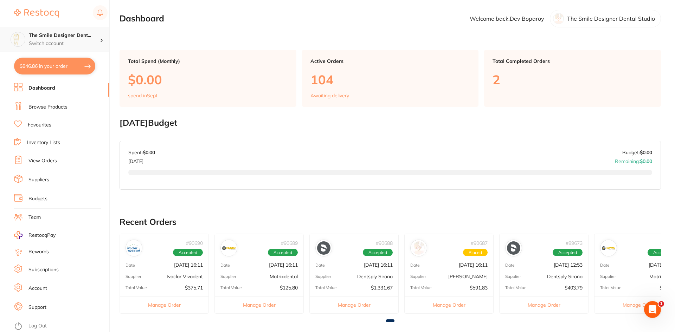
click at [53, 46] on p "Switch account" at bounding box center [64, 43] width 71 height 7
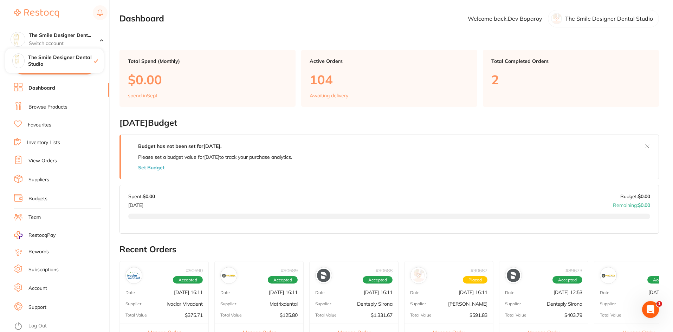
drag, startPoint x: 37, startPoint y: 106, endPoint x: 37, endPoint y: 100, distance: 5.3
click at [37, 106] on link "Browse Products" at bounding box center [47, 107] width 39 height 7
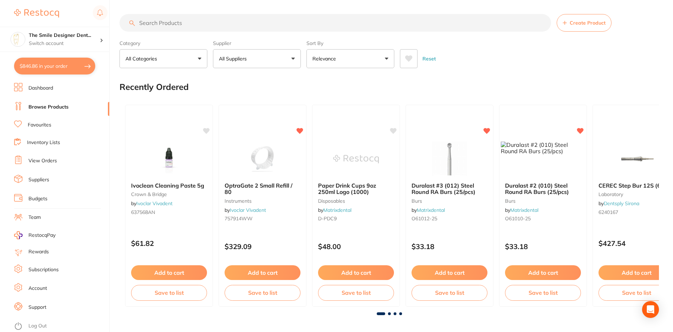
click at [186, 25] on input "search" at bounding box center [336, 23] width 432 height 18
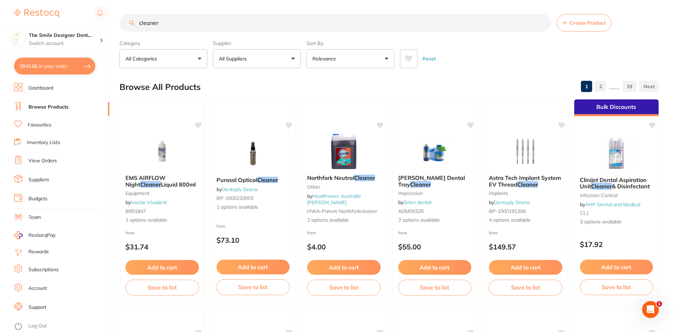
click at [138, 20] on input "cleaner" at bounding box center [336, 23] width 432 height 18
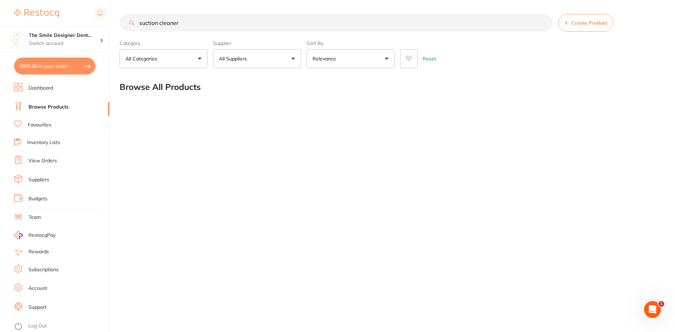
type input "suction cleaner"
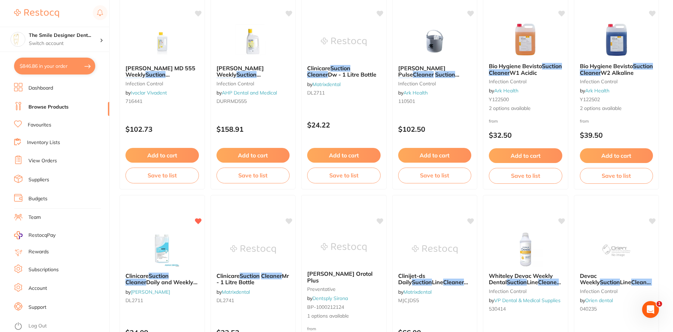
scroll to position [598, 0]
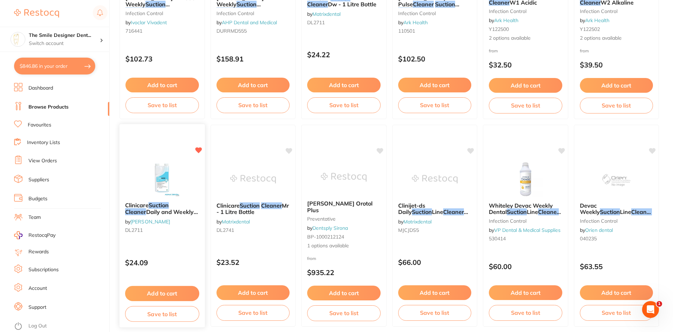
click at [168, 174] on img at bounding box center [162, 179] width 46 height 36
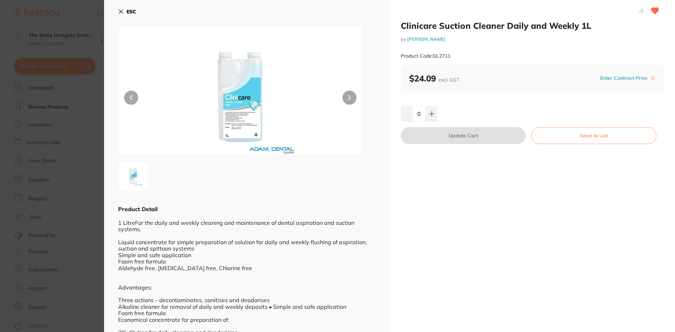
click at [71, 199] on section "Clinicare Suction Cleaner Daily and Weekly 1L by Adam Dental Product Code: DL27…" at bounding box center [337, 166] width 675 height 332
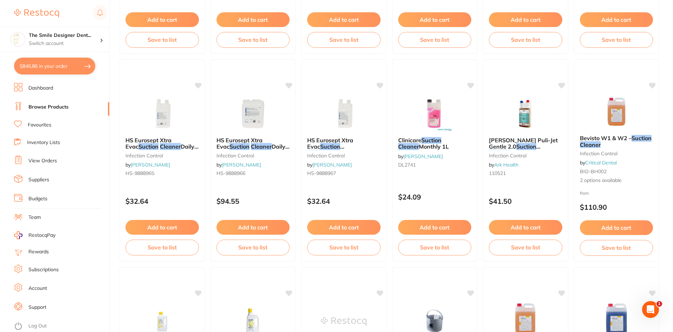
scroll to position [246, 0]
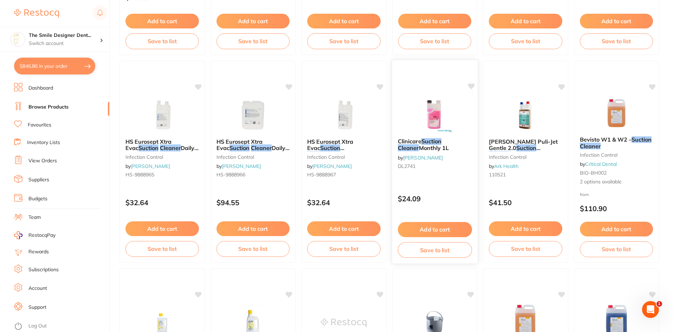
click at [455, 228] on button "Add to cart" at bounding box center [435, 229] width 74 height 15
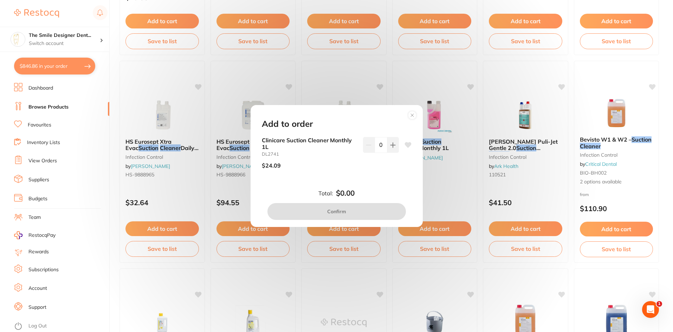
scroll to position [0, 0]
click at [392, 145] on icon at bounding box center [393, 145] width 5 height 5
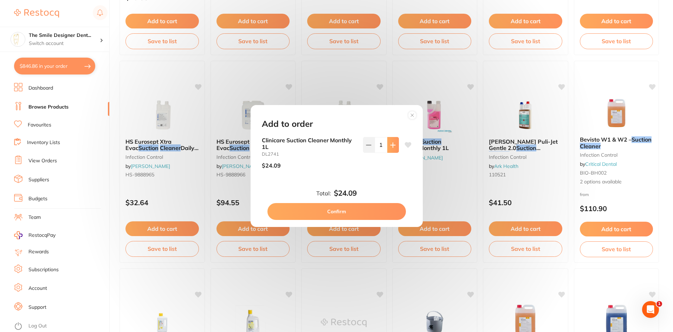
click at [390, 146] on icon at bounding box center [393, 145] width 6 height 6
type input "3"
click at [381, 213] on button "Confirm" at bounding box center [337, 211] width 139 height 17
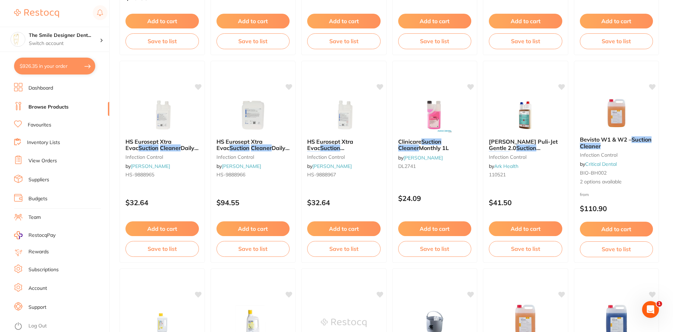
checkbox input "false"
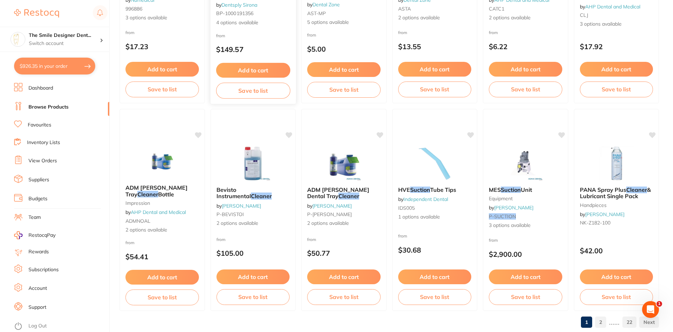
scroll to position [1668, 0]
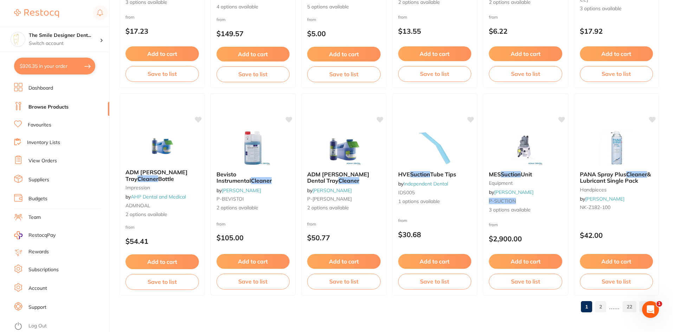
click at [599, 306] on link "2" at bounding box center [600, 307] width 11 height 14
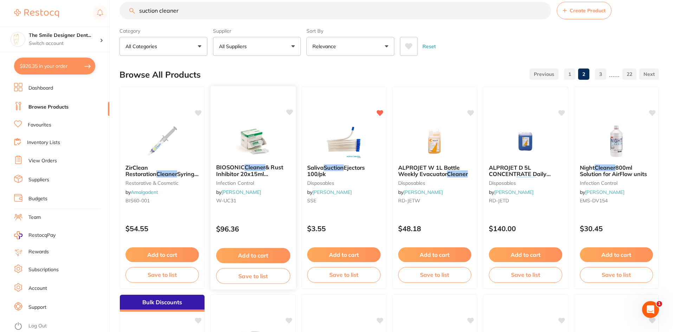
scroll to position [0, 0]
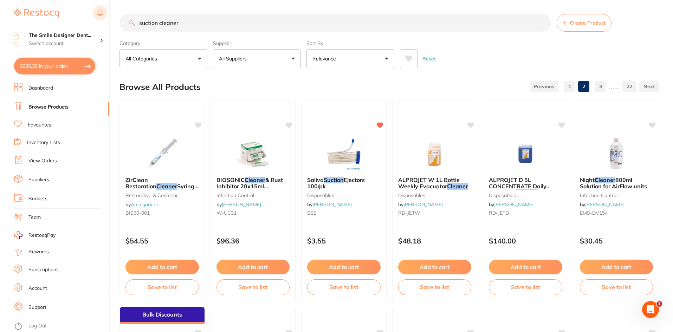
drag, startPoint x: 186, startPoint y: 26, endPoint x: 89, endPoint y: 18, distance: 96.8
click at [94, 18] on div "$926.35 The Smile Designer Dent... Switch account The Smile Designer Dental Stu…" at bounding box center [336, 166] width 673 height 332
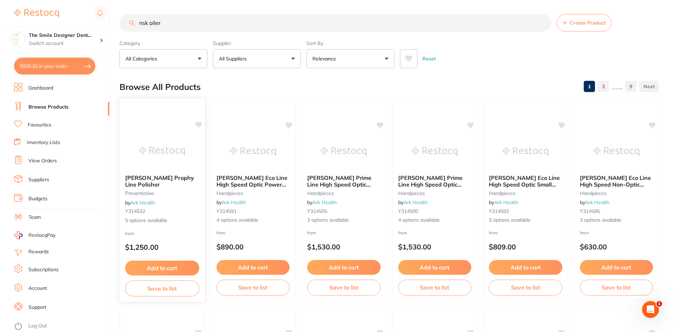
type input "nsk oiler"
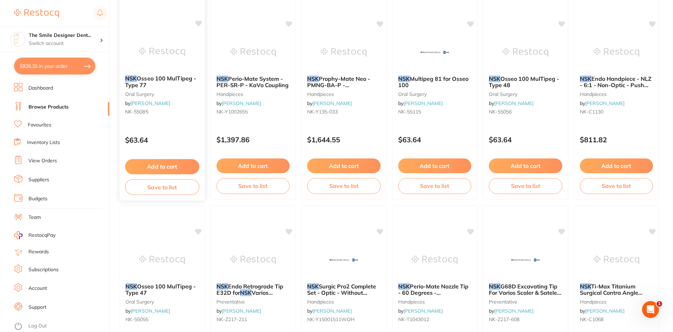
scroll to position [1668, 0]
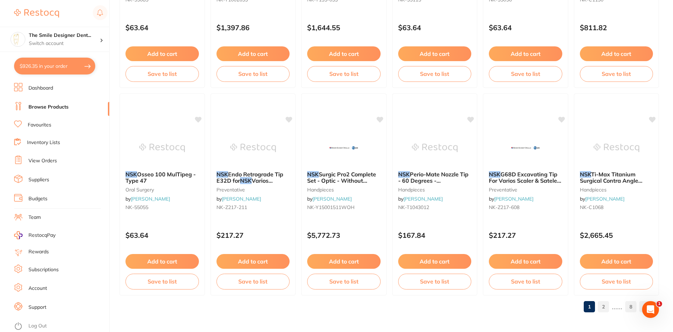
click at [36, 127] on link "Favourites" at bounding box center [40, 125] width 24 height 7
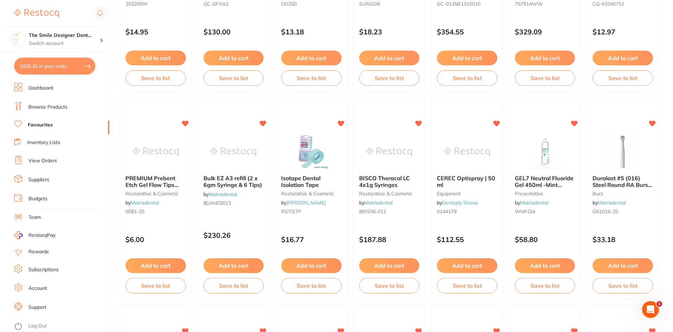
scroll to position [528, 0]
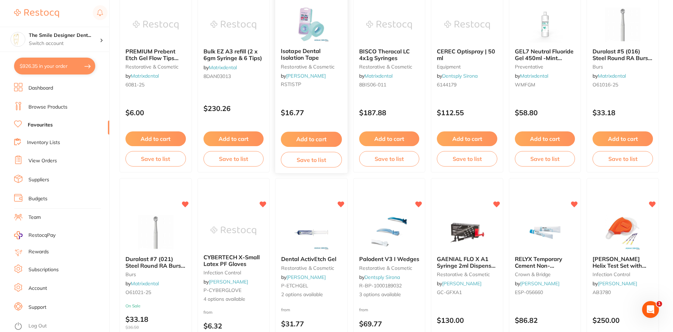
click at [300, 53] on span "Isotape Dental Isolation Tape" at bounding box center [301, 55] width 40 height 14
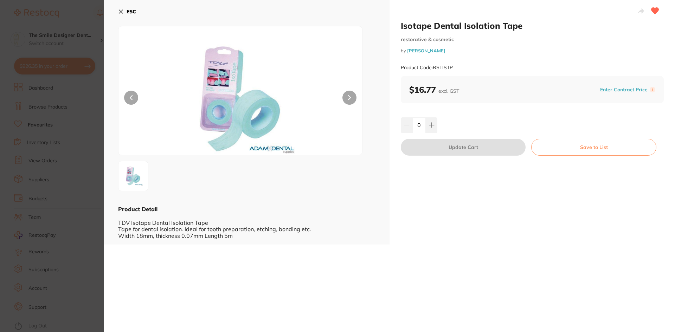
click at [656, 12] on icon at bounding box center [655, 11] width 7 height 6
click at [126, 11] on button "ESC" at bounding box center [127, 12] width 18 height 12
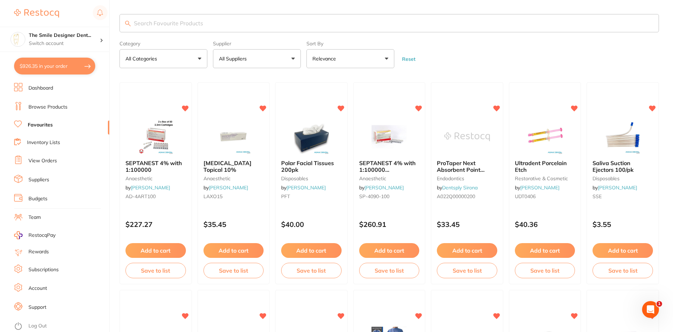
click at [147, 23] on input "search" at bounding box center [390, 23] width 540 height 18
type input "monojet"
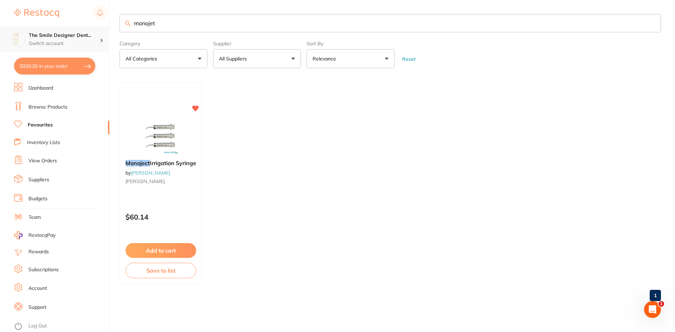
scroll to position [0, 0]
drag, startPoint x: 167, startPoint y: 25, endPoint x: 85, endPoint y: 27, distance: 82.0
click at [85, 27] on div "$926.35 The Smile Designer Dent... Switch account The Smile Designer Dental Stu…" at bounding box center [337, 166] width 675 height 332
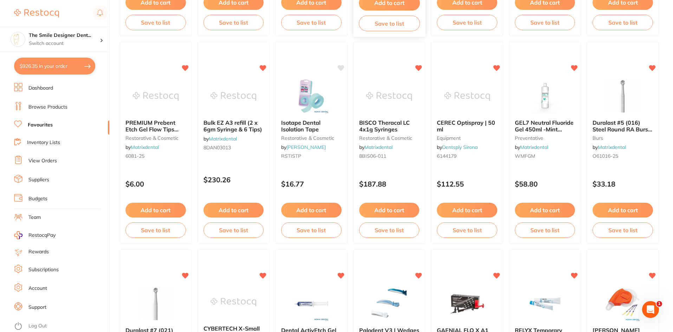
scroll to position [598, 0]
